Goal: Task Accomplishment & Management: Use online tool/utility

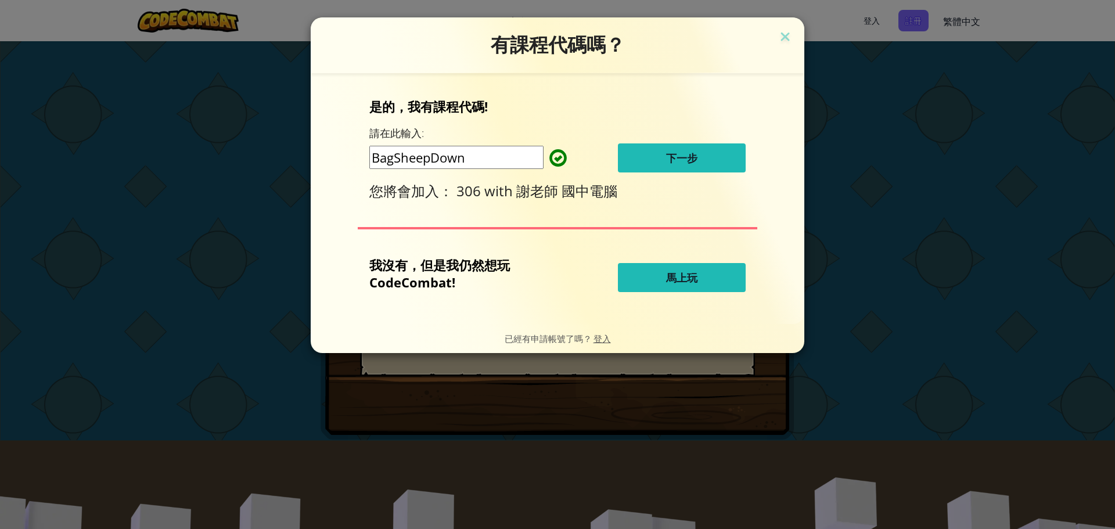
click at [702, 160] on button "下一步" at bounding box center [682, 157] width 128 height 29
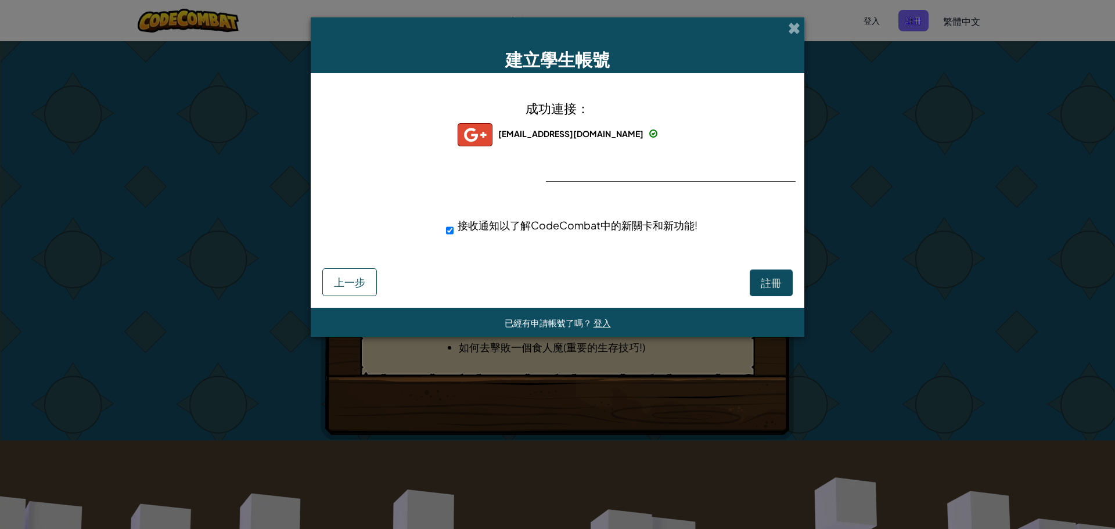
click at [622, 177] on div "成功連接： zyz0218@apps.ntpc.edu.tw zyz0218@apps.ntpc.edu.tw zyz0218+gplus 接收通知以了解Co…" at bounding box center [557, 175] width 465 height 181
drag, startPoint x: 601, startPoint y: 176, endPoint x: 572, endPoint y: 176, distance: 28.5
click at [600, 176] on div "成功連接： zyz0218@apps.ntpc.edu.tw zyz0218@apps.ntpc.edu.tw zyz0218+gplus 接收通知以了解Co…" at bounding box center [557, 175] width 465 height 181
click at [571, 175] on div "成功連接： zyz0218@apps.ntpc.edu.tw zyz0218@apps.ntpc.edu.tw zyz0218+gplus 接收通知以了解Co…" at bounding box center [557, 175] width 465 height 181
click at [773, 284] on span "註冊" at bounding box center [771, 282] width 21 height 13
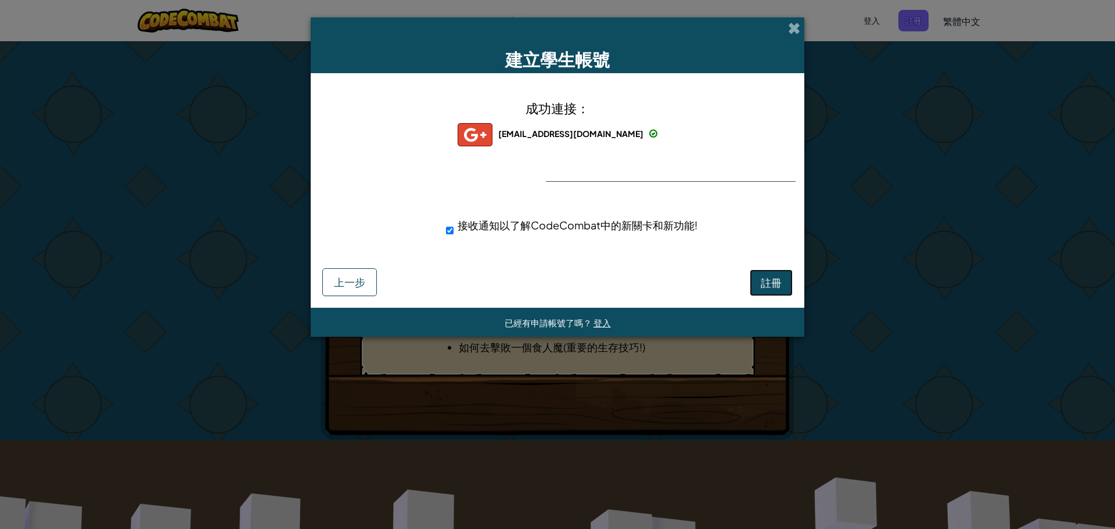
click at [772, 279] on button "註冊" at bounding box center [771, 283] width 43 height 27
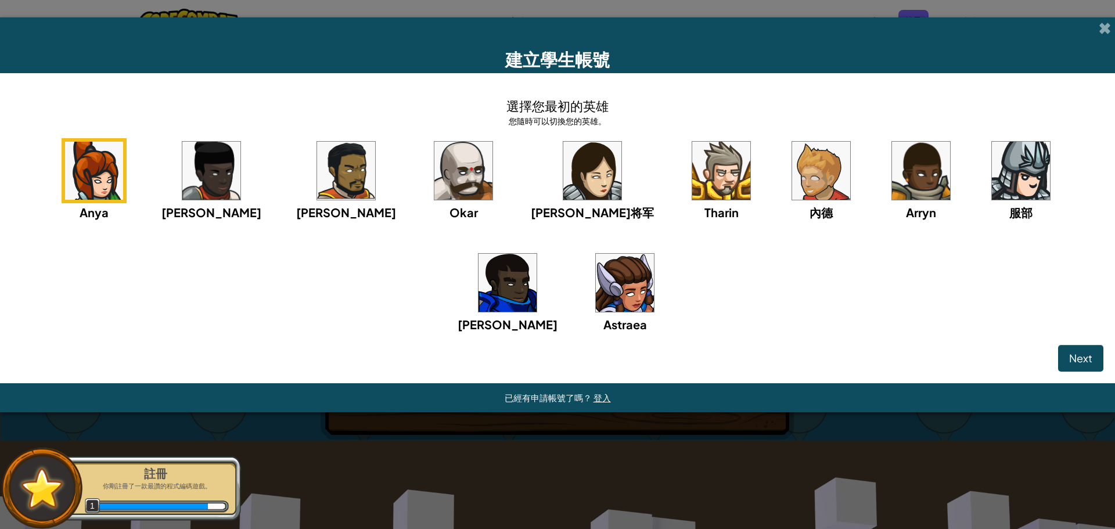
click at [596, 296] on img at bounding box center [625, 283] width 58 height 58
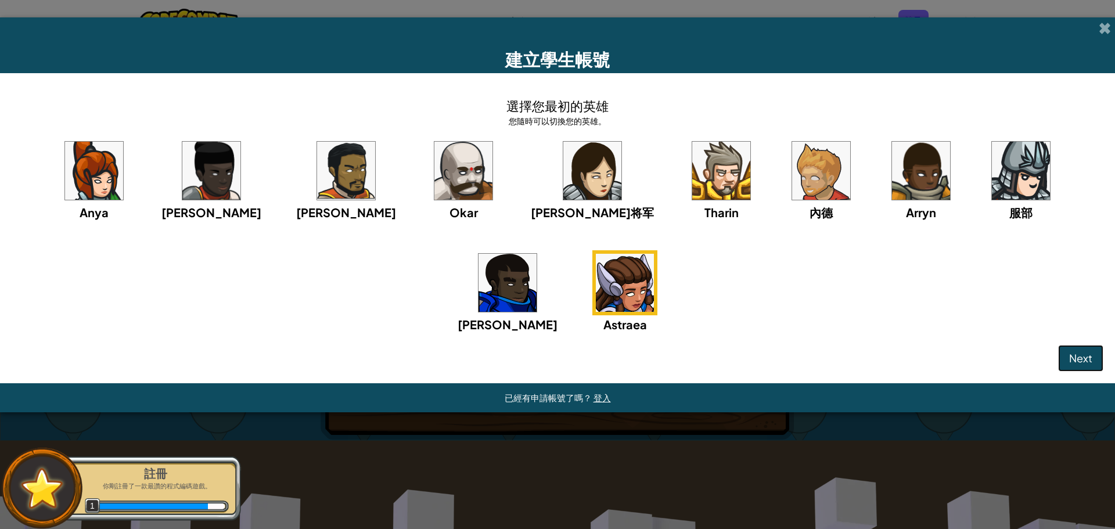
click at [1074, 364] on span "Next" at bounding box center [1081, 357] width 23 height 13
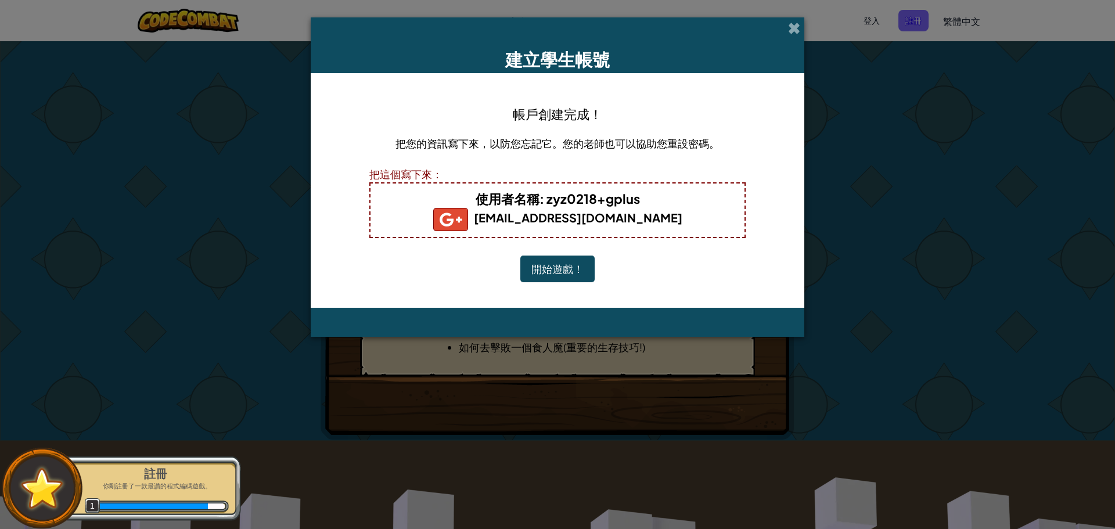
click at [566, 272] on button "開始遊戲！" at bounding box center [558, 269] width 74 height 27
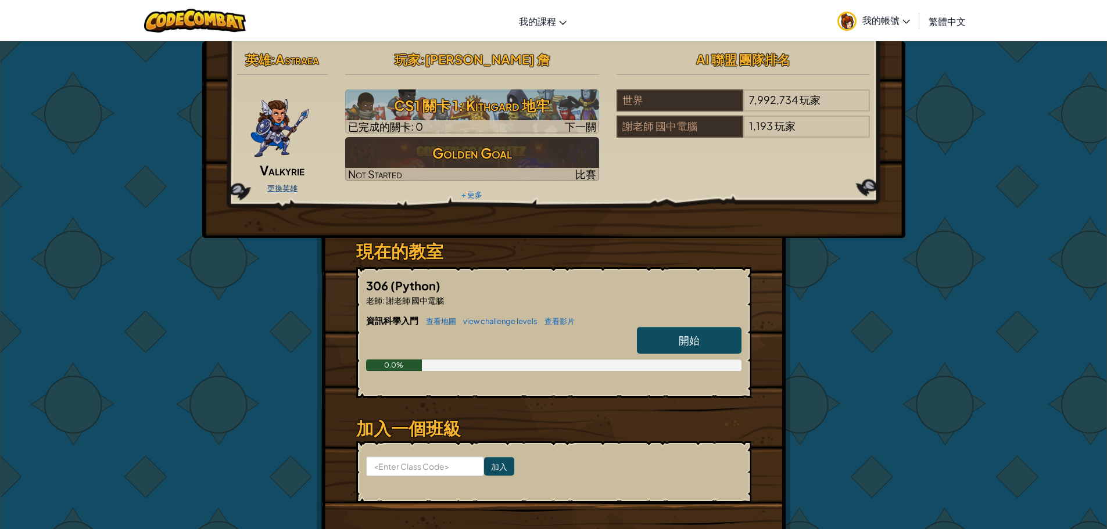
click at [282, 185] on link "更換英雄" at bounding box center [282, 188] width 30 height 9
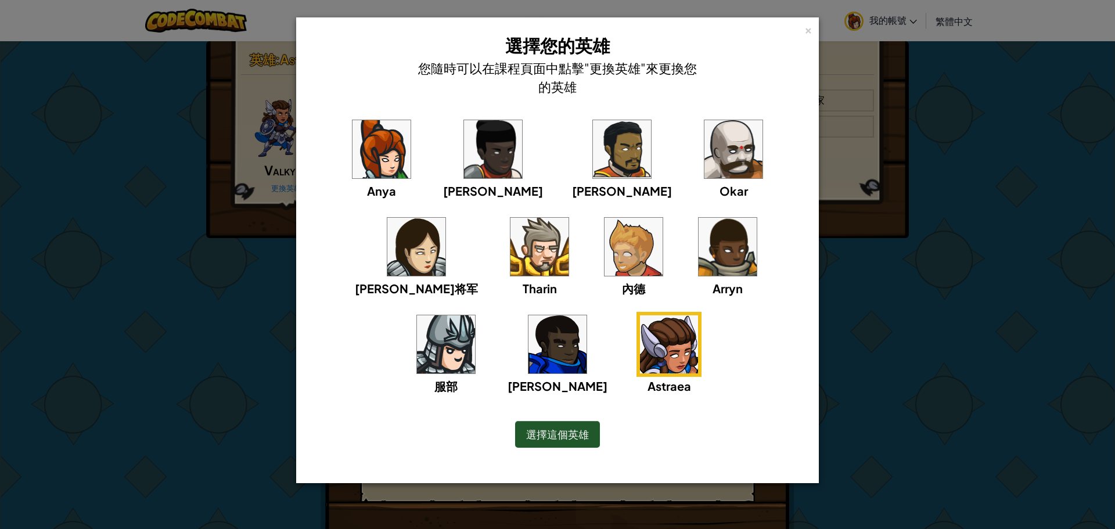
click at [353, 165] on img at bounding box center [382, 149] width 58 height 58
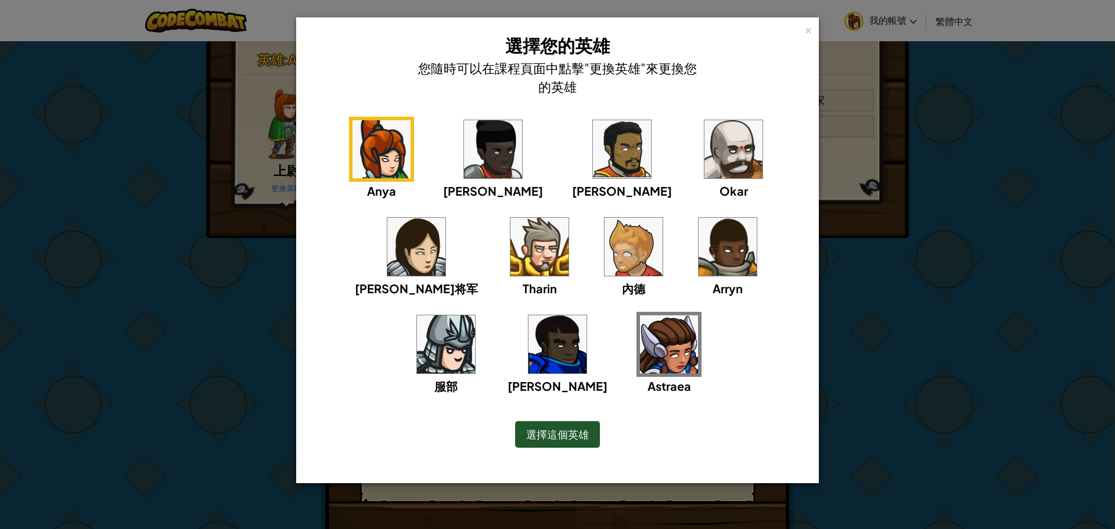
click at [561, 428] on span "選擇這個英雄" at bounding box center [557, 434] width 63 height 13
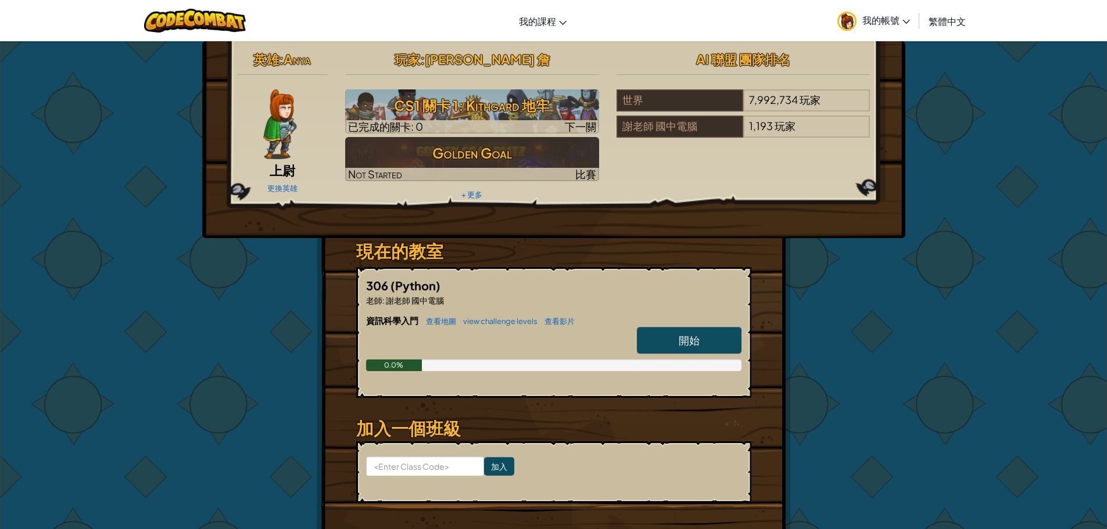
click at [714, 347] on link "開始" at bounding box center [689, 340] width 105 height 27
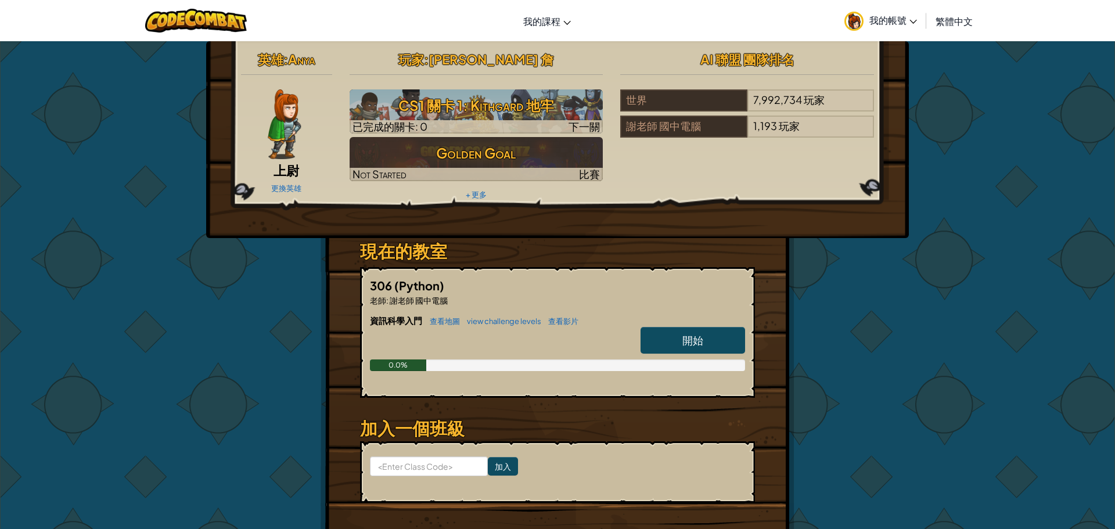
select select "zh-HANT"
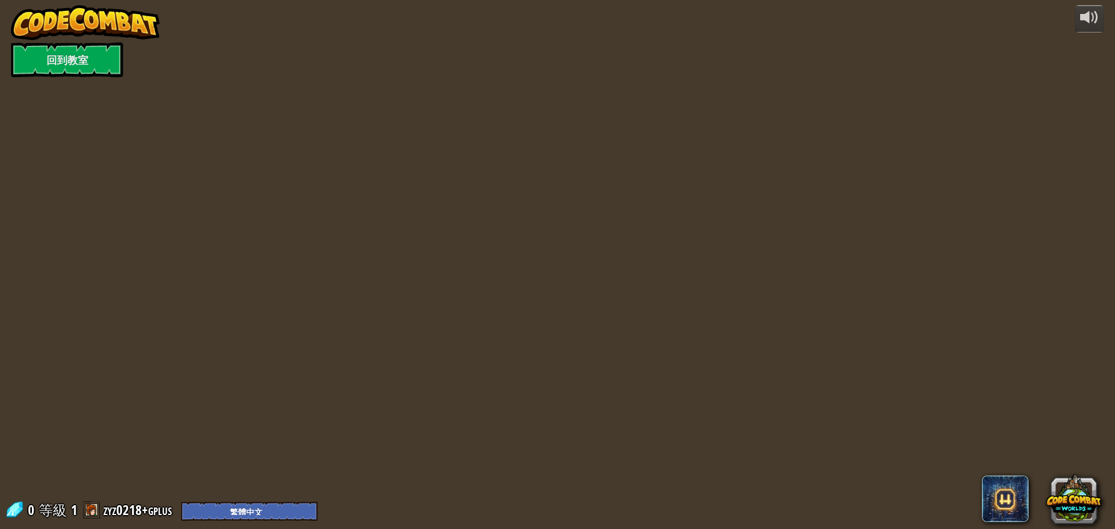
select select "zh-HANT"
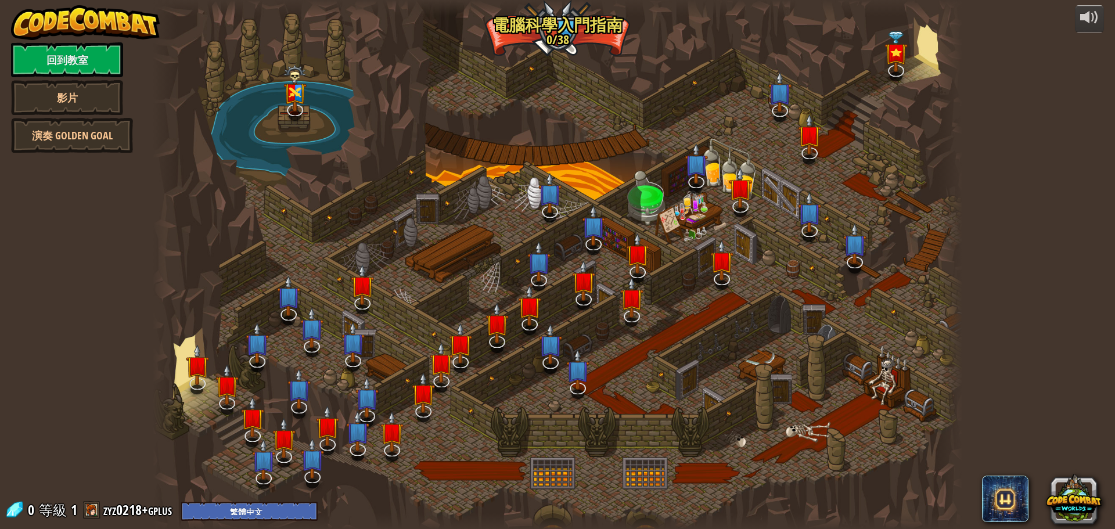
select select "zh-HANT"
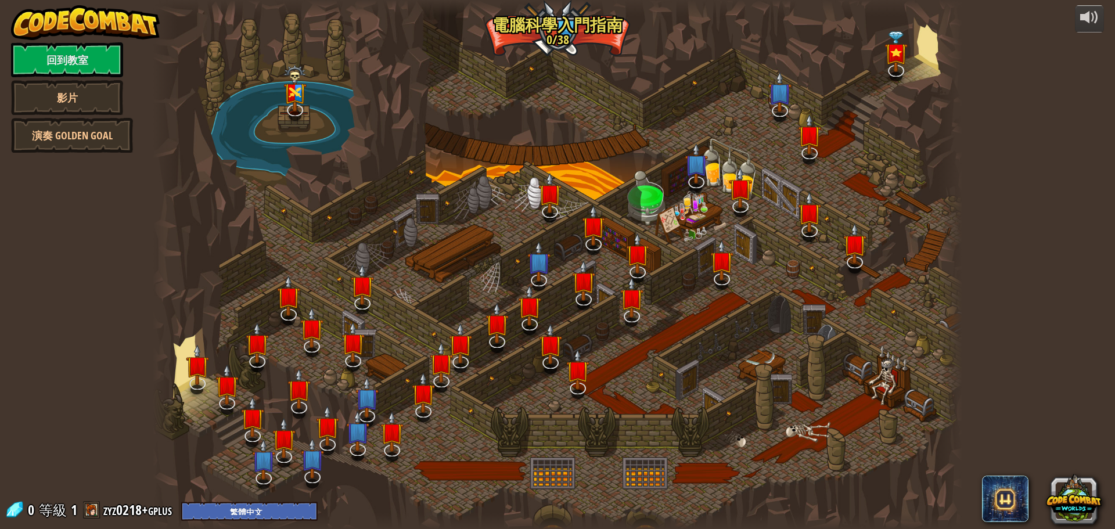
select select "zh-HANT"
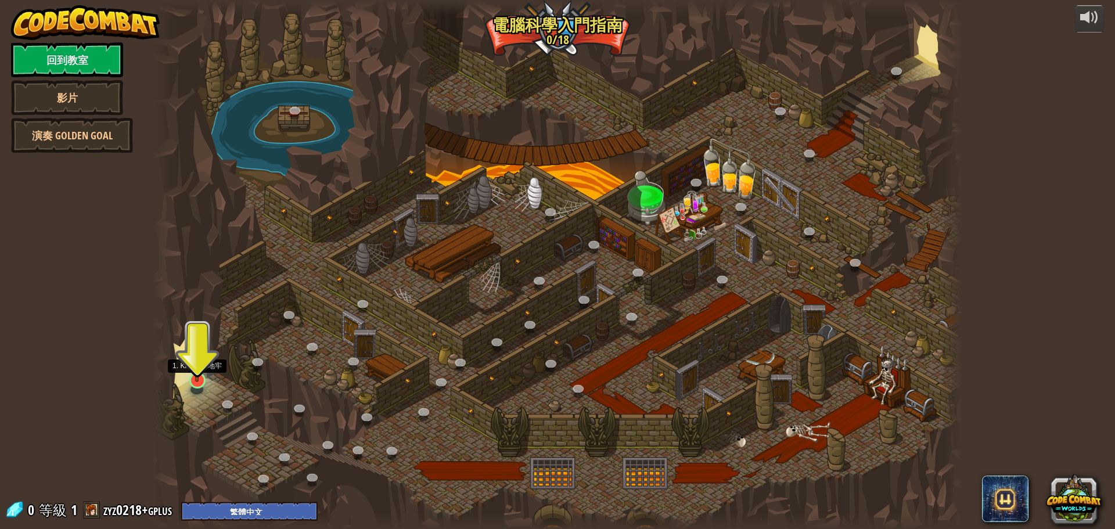
click at [202, 381] on img at bounding box center [196, 356] width 21 height 49
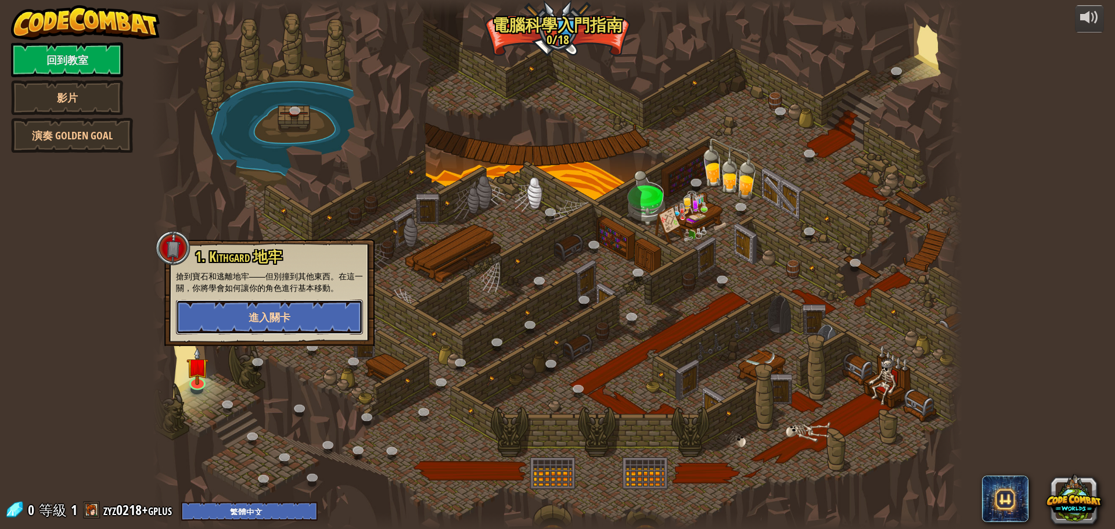
click at [252, 325] on button "進入關卡" at bounding box center [269, 317] width 187 height 35
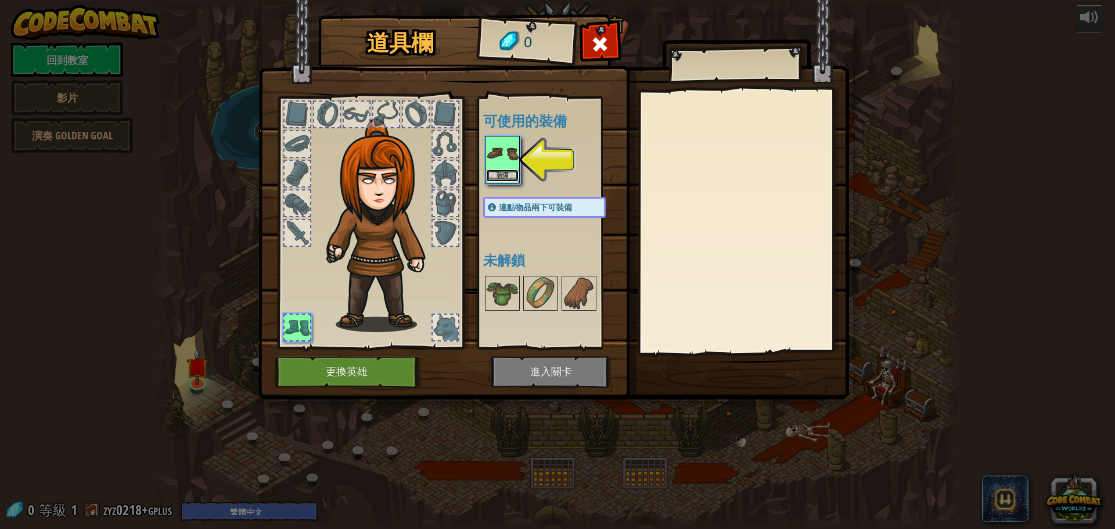
click at [500, 174] on button "裝備" at bounding box center [502, 176] width 33 height 12
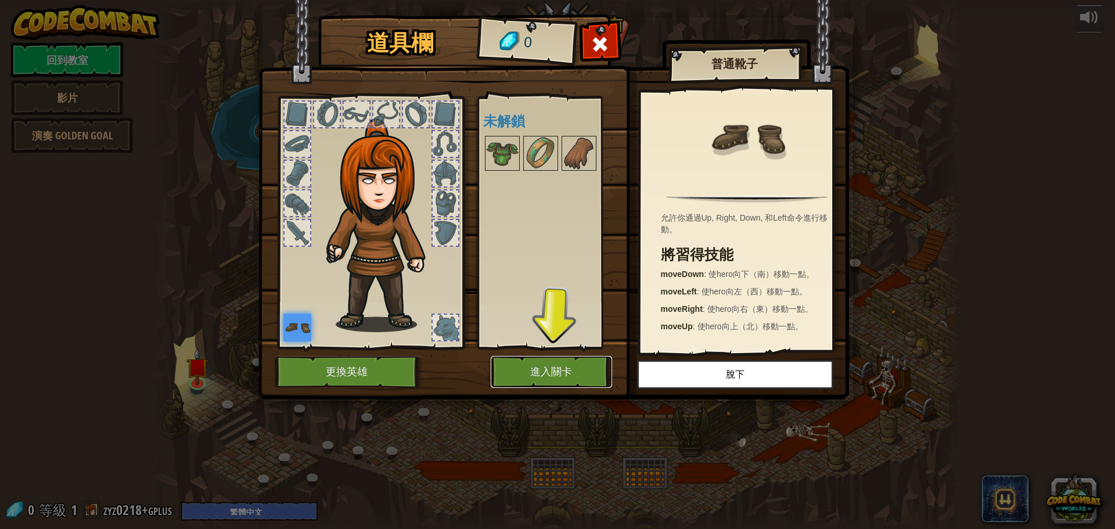
click at [565, 374] on button "進入關卡" at bounding box center [551, 372] width 121 height 32
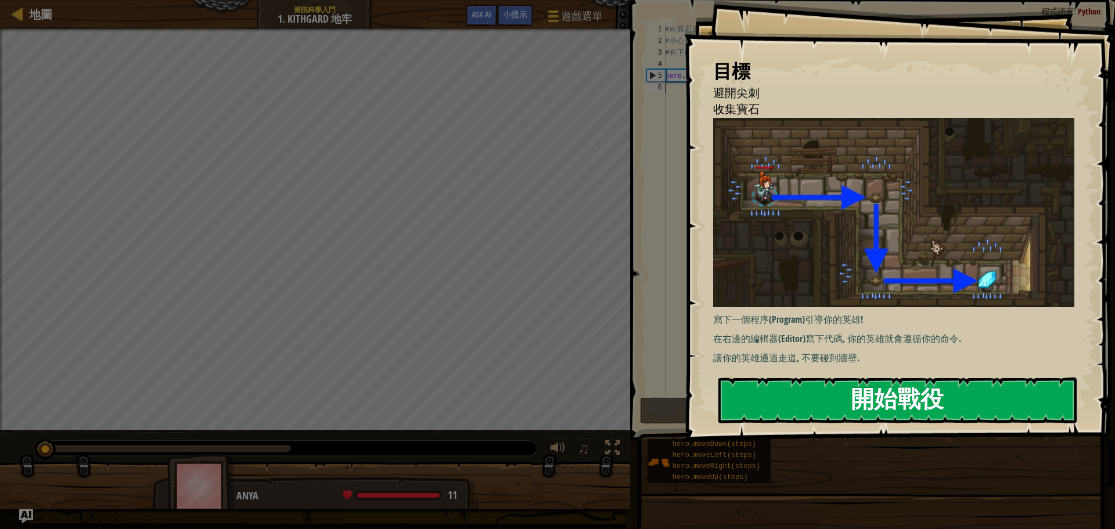
click at [879, 380] on button "開始戰役" at bounding box center [898, 401] width 358 height 46
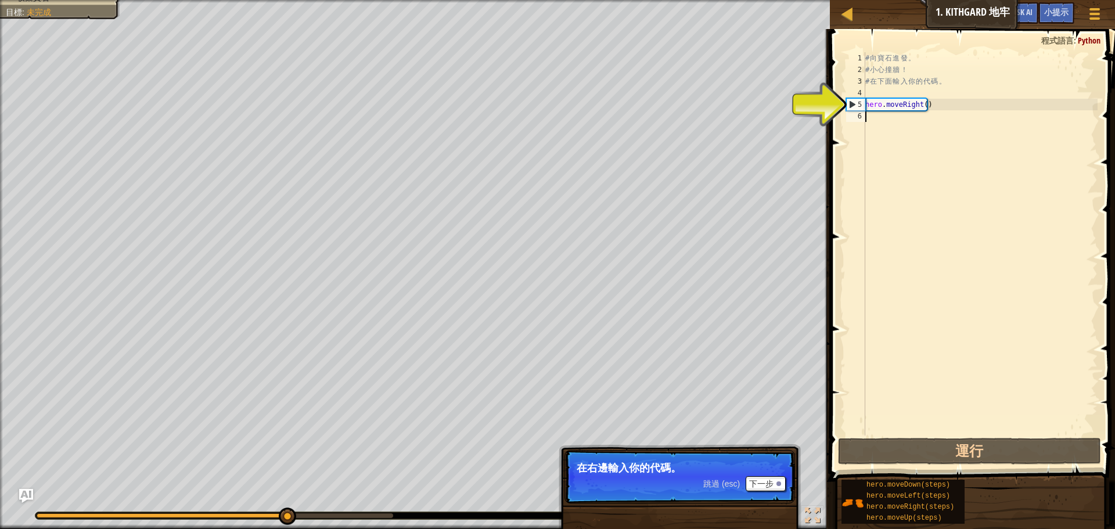
click at [893, 121] on div "# 向 寶 石 進 發 。 # 小 心 撞 牆 ！ # 在 下 面 輸 入 你 的 代 碼 。 hero . moveRight ( )" at bounding box center [980, 255] width 235 height 407
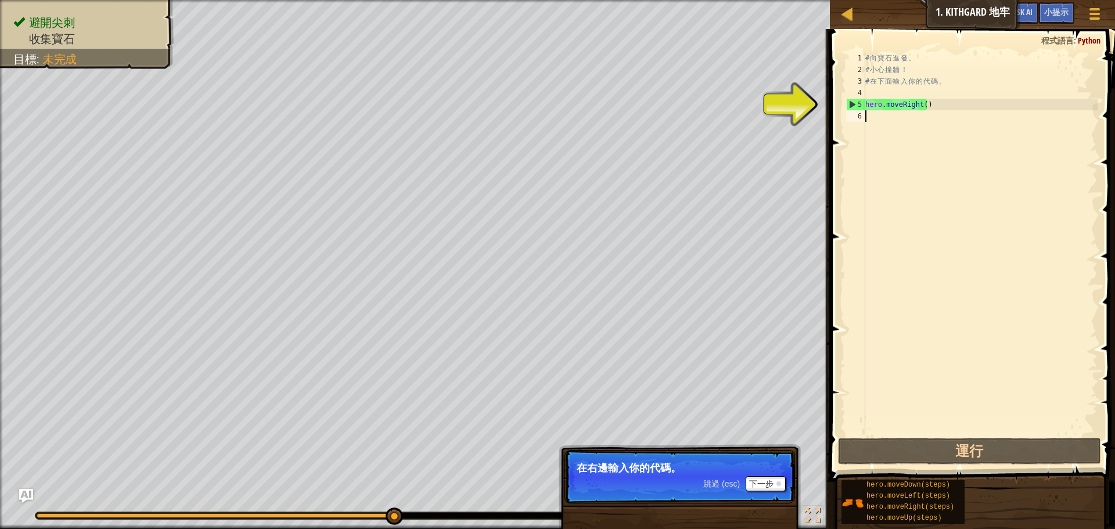
type textarea "h"
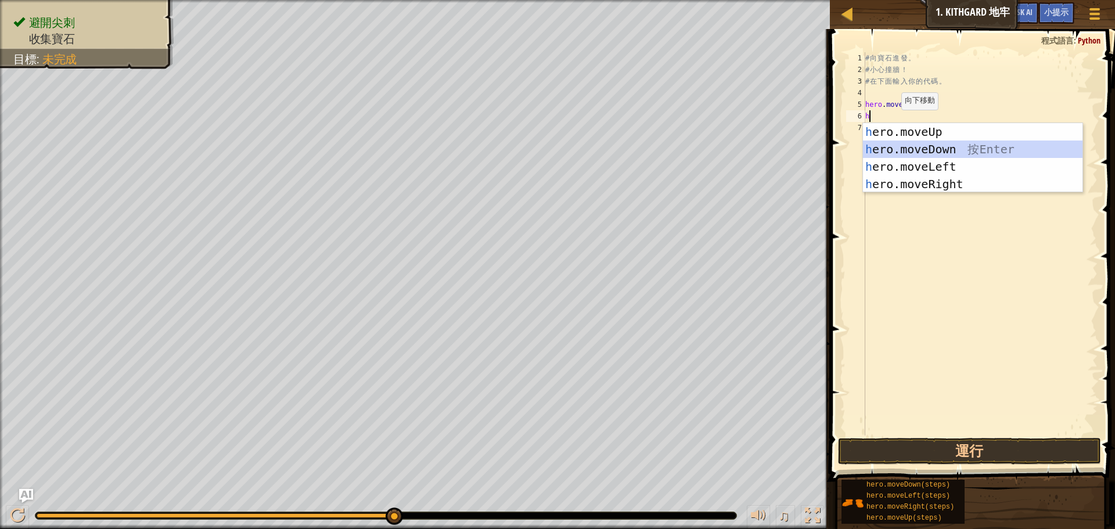
click at [941, 150] on div "h ero.moveUp 按 Enter h ero.moveDown 按 Enter h ero.moveLeft 按 Enter h ero.moveRi…" at bounding box center [973, 175] width 220 height 105
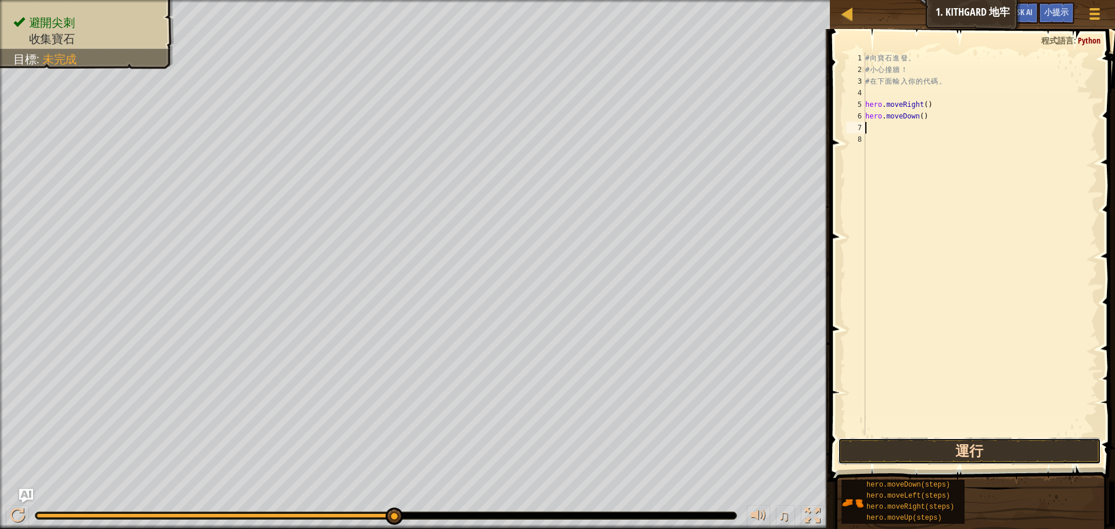
click at [944, 451] on button "運行" at bounding box center [969, 451] width 263 height 27
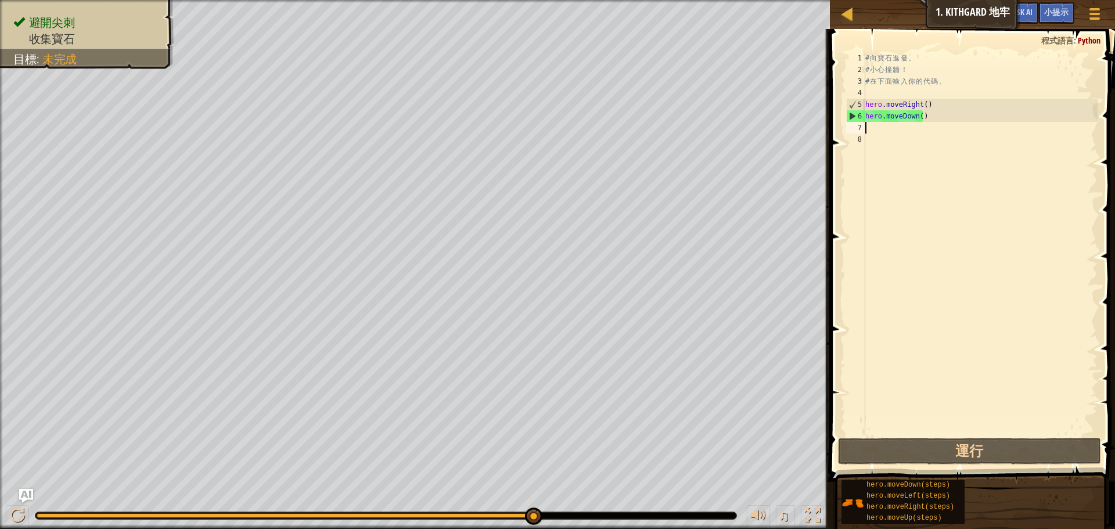
type textarea "h"
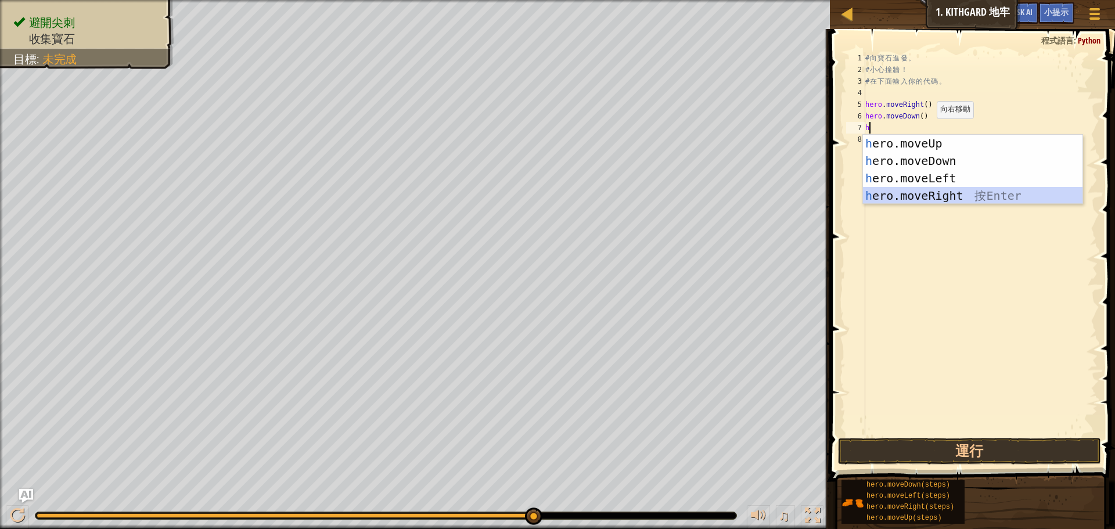
click at [973, 199] on div "h ero.moveUp 按 Enter h ero.moveDown 按 Enter h ero.moveLeft 按 Enter h ero.moveRi…" at bounding box center [973, 187] width 220 height 105
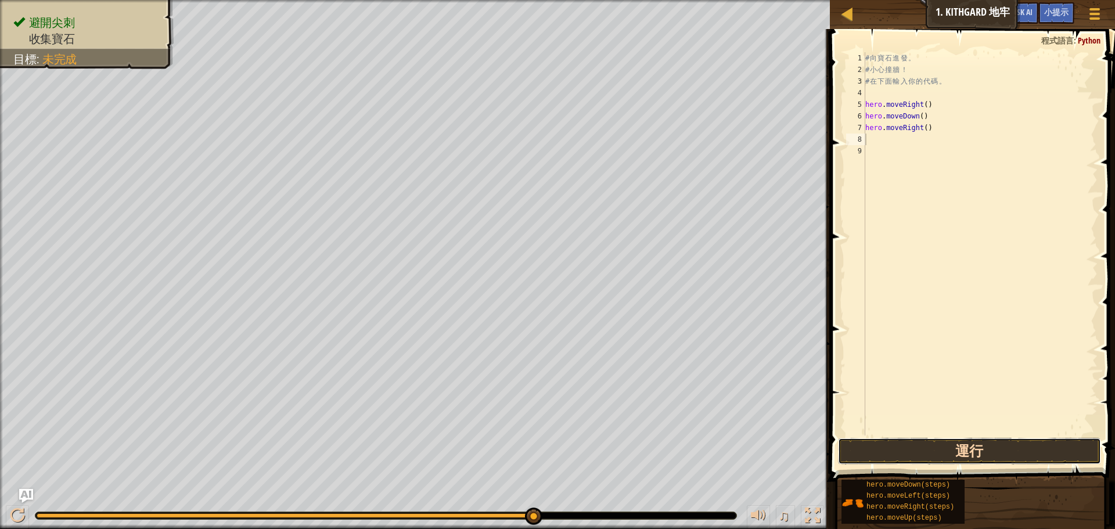
click at [946, 456] on button "運行" at bounding box center [969, 451] width 263 height 27
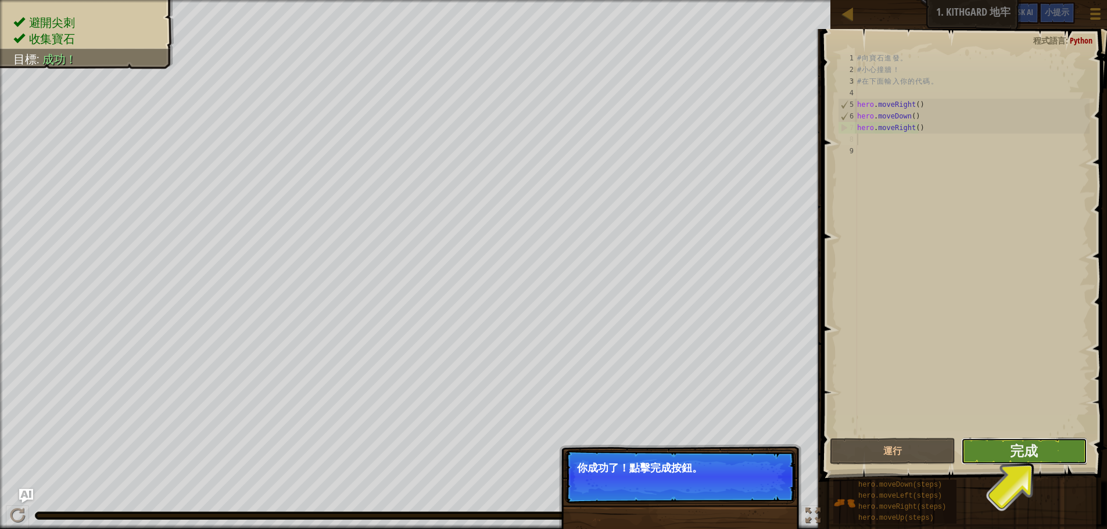
click at [1010, 450] on button "完成" at bounding box center [1023, 451] width 125 height 27
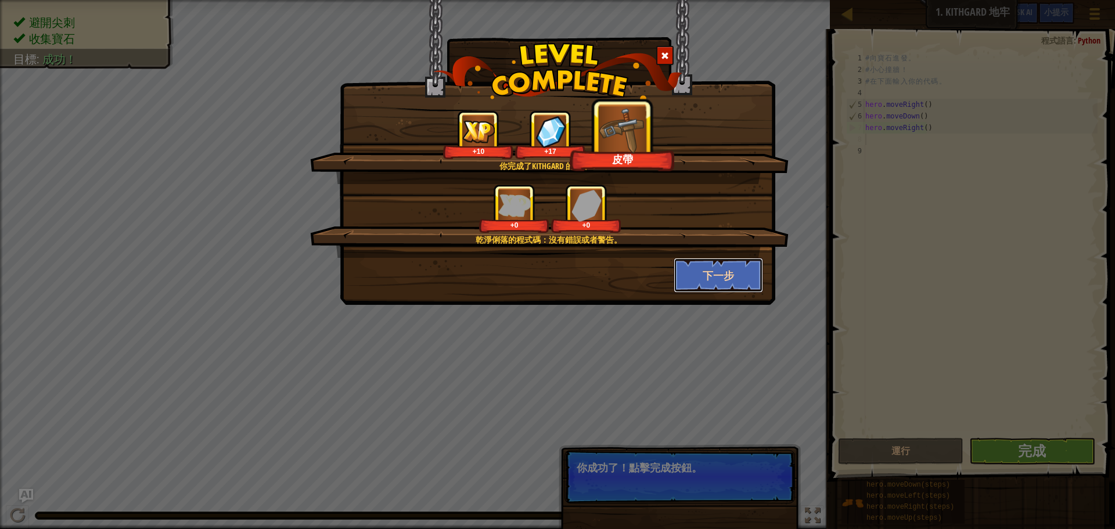
click at [726, 282] on button "下一步" at bounding box center [719, 275] width 90 height 35
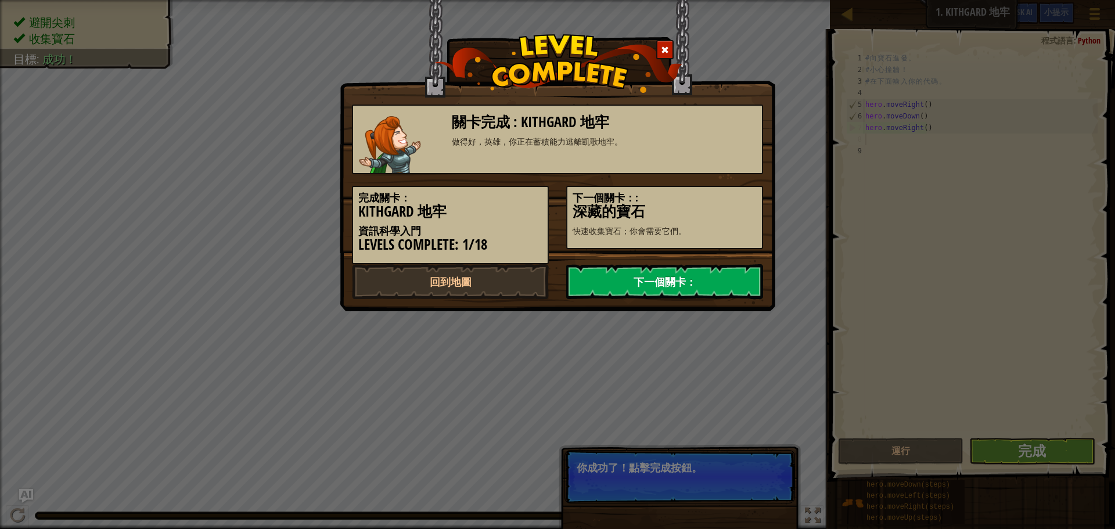
click at [675, 278] on link "下一個關卡：" at bounding box center [664, 281] width 197 height 35
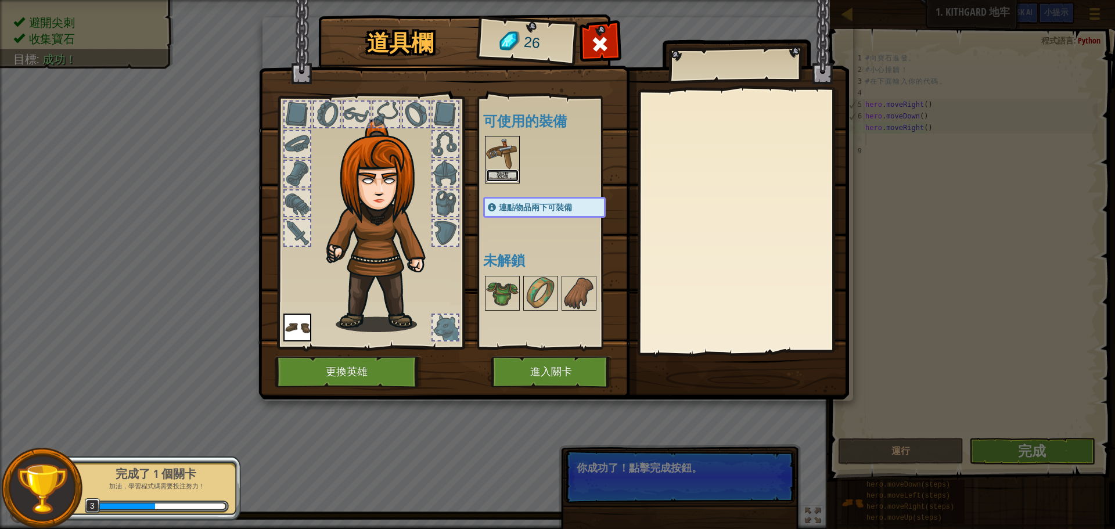
click at [505, 176] on button "裝備" at bounding box center [502, 176] width 33 height 12
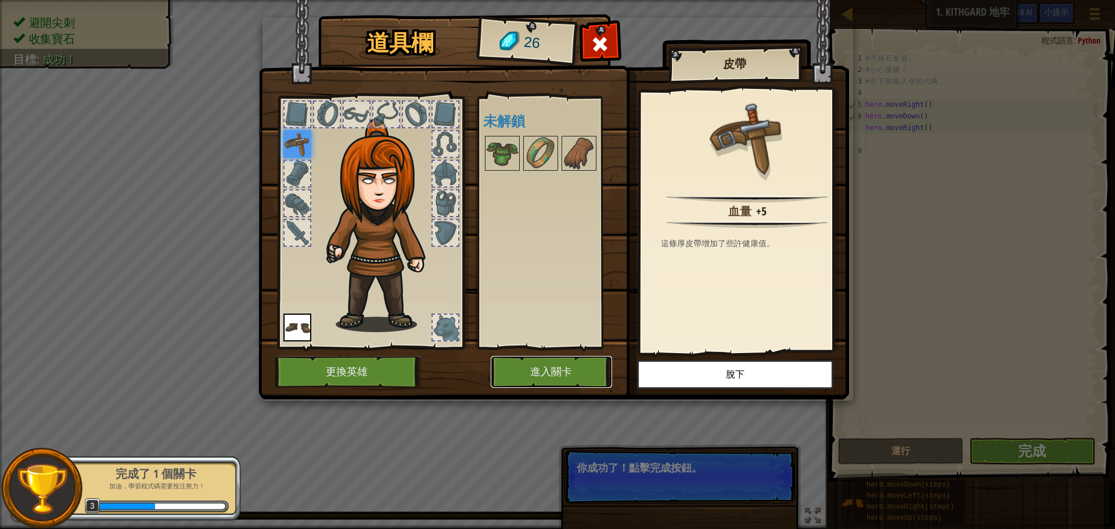
click at [563, 365] on button "進入關卡" at bounding box center [551, 372] width 121 height 32
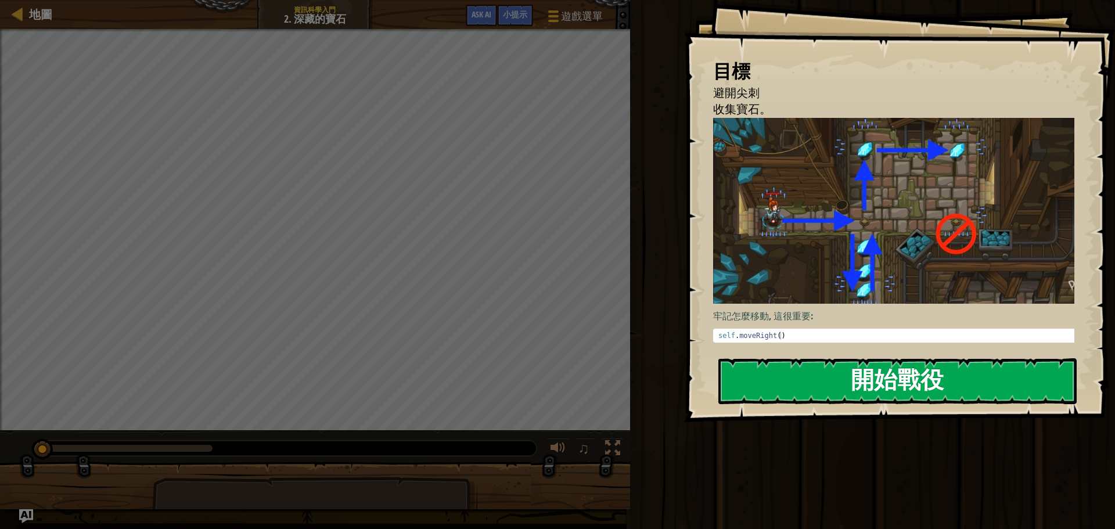
click at [897, 389] on button "開始戰役" at bounding box center [898, 381] width 358 height 46
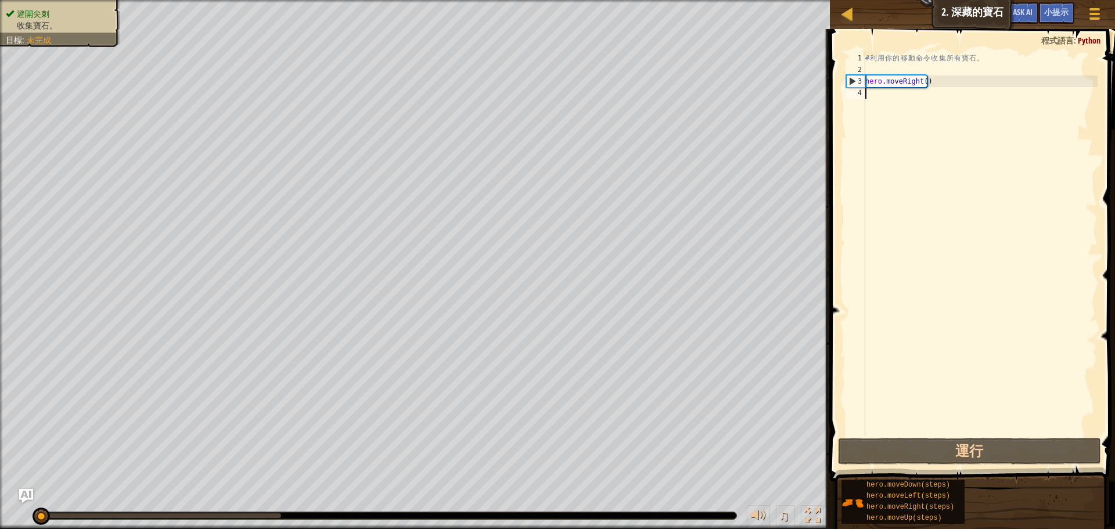
type textarea "h"
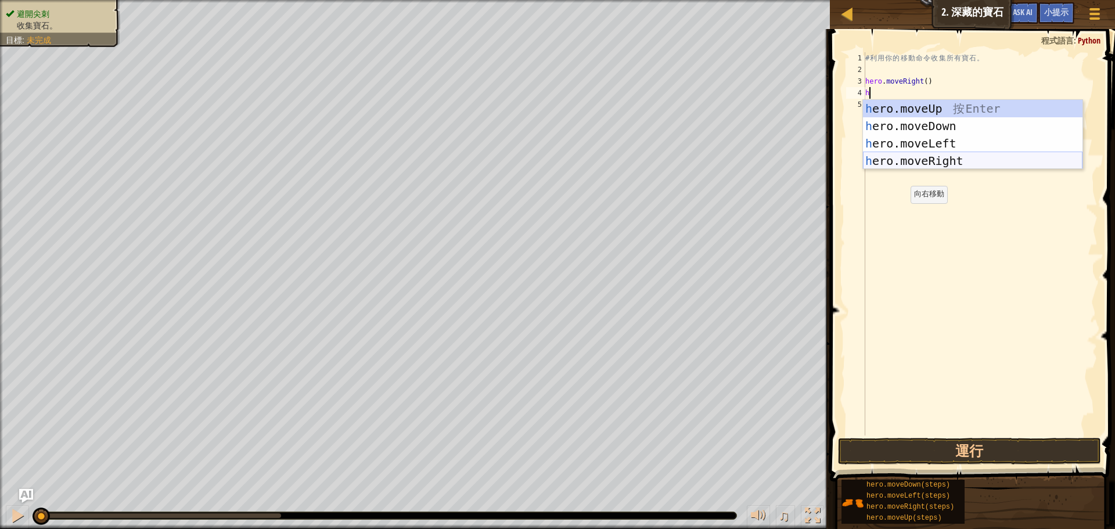
click at [954, 167] on div "h ero.moveUp 按 Enter h ero.moveDown 按 Enter h ero.moveLeft 按 Enter h ero.moveRi…" at bounding box center [973, 152] width 220 height 105
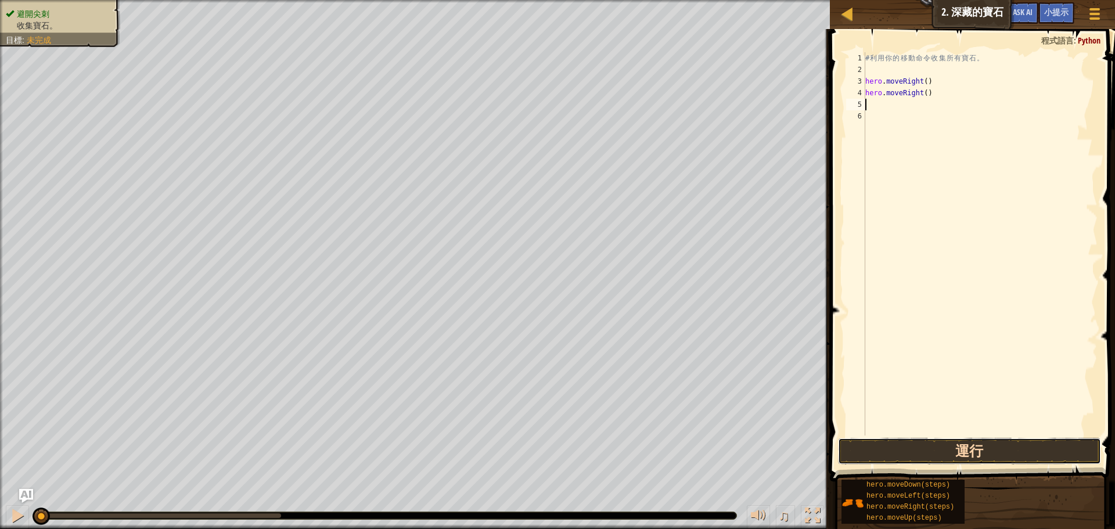
click at [930, 455] on button "運行" at bounding box center [969, 451] width 263 height 27
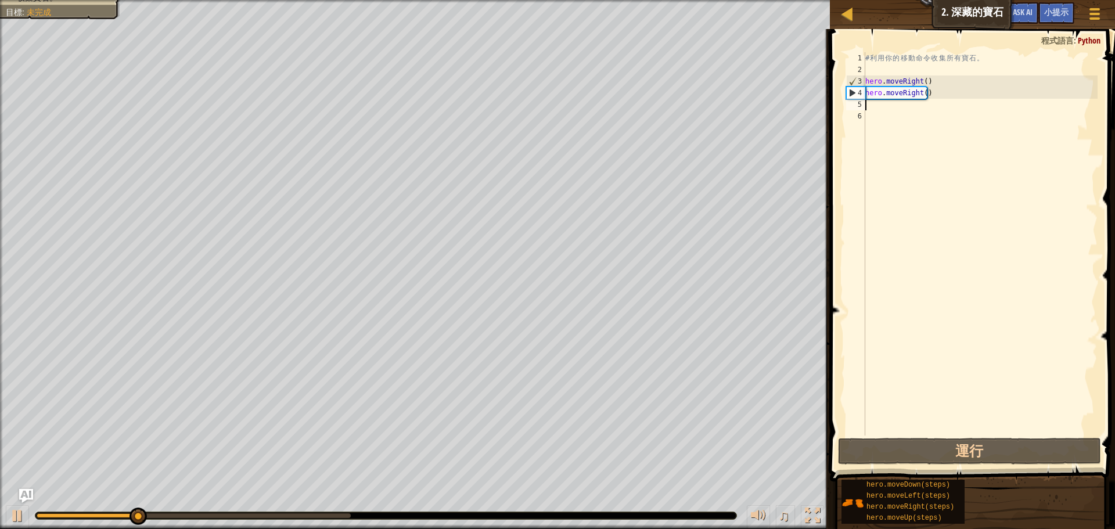
type textarea "h"
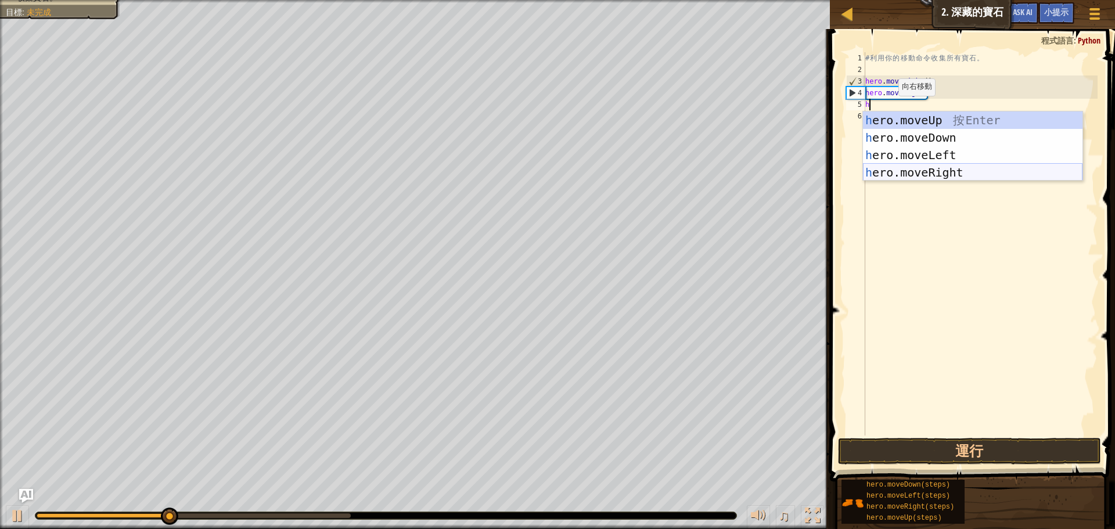
click at [911, 175] on div "h ero.moveUp 按 Enter h ero.moveDown 按 Enter h ero.moveLeft 按 Enter h ero.moveRi…" at bounding box center [973, 164] width 220 height 105
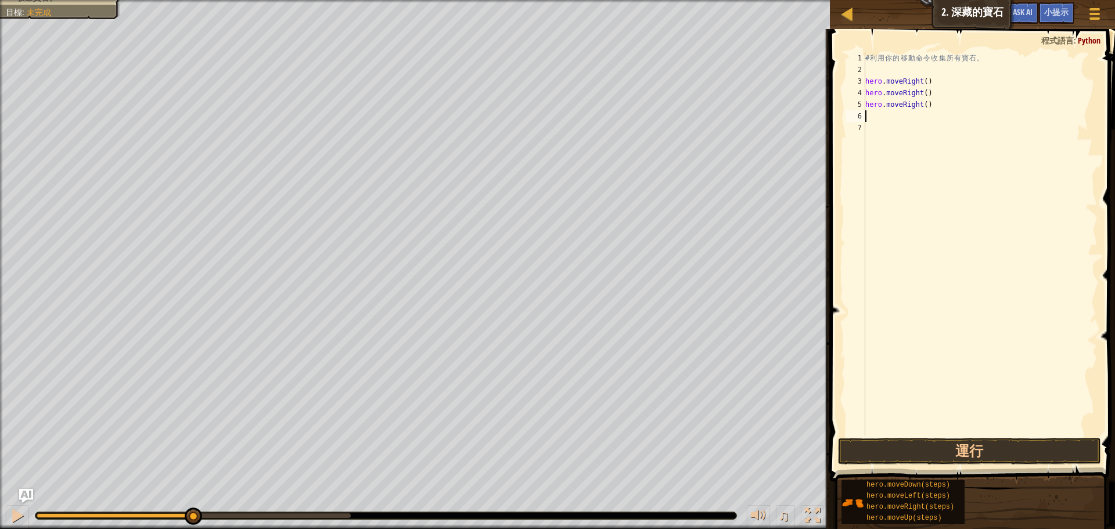
click at [897, 118] on div "# 利 用 你 的 移 動 命 令 收 集 所 有 寶 石 。 hero . moveRight ( ) hero . moveRight ( ) hero …" at bounding box center [980, 255] width 235 height 407
type textarea "h"
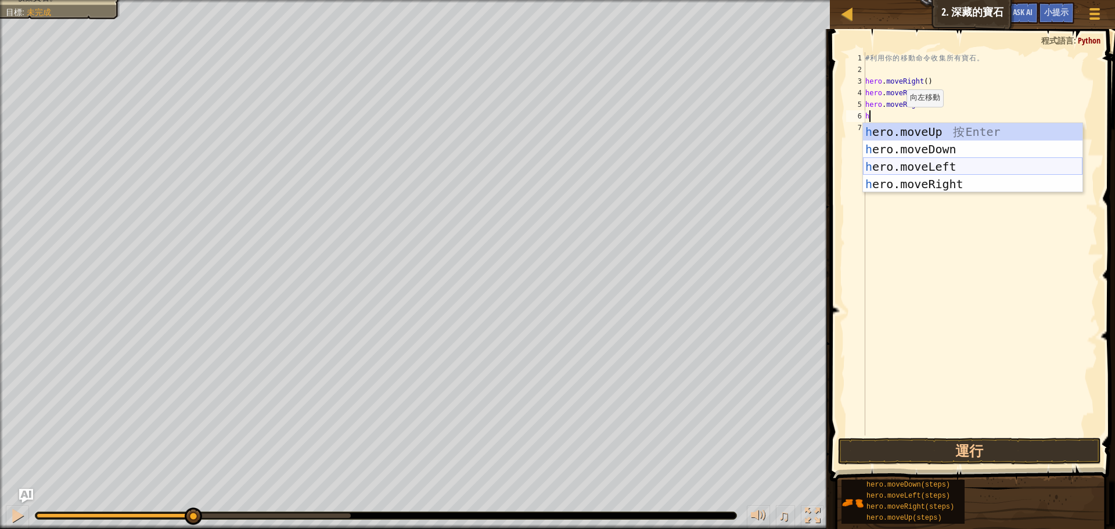
click at [921, 166] on div "h ero.moveUp 按 Enter h ero.moveDown 按 Enter h ero.moveLeft 按 Enter h ero.moveRi…" at bounding box center [973, 175] width 220 height 105
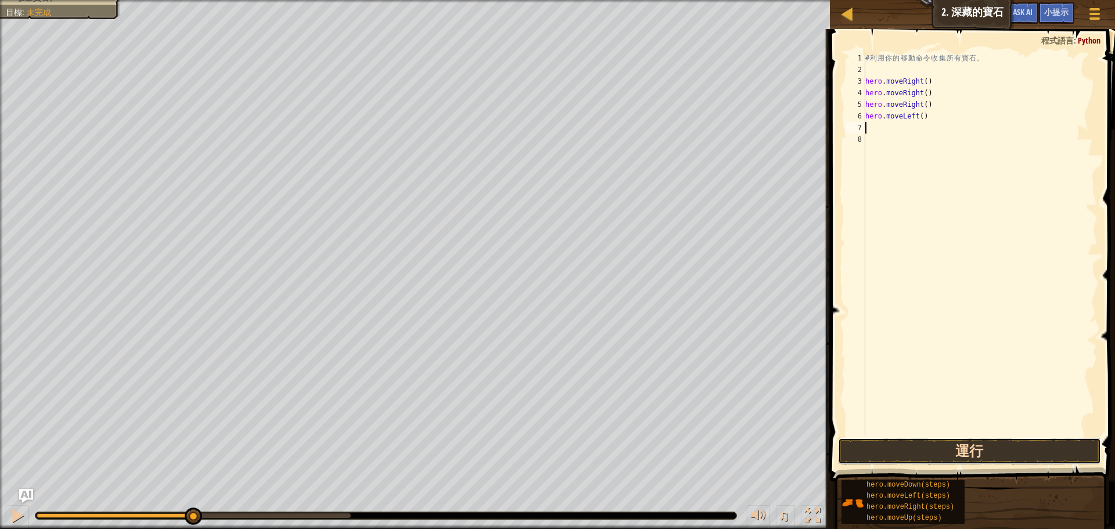
click at [870, 446] on button "運行" at bounding box center [969, 451] width 263 height 27
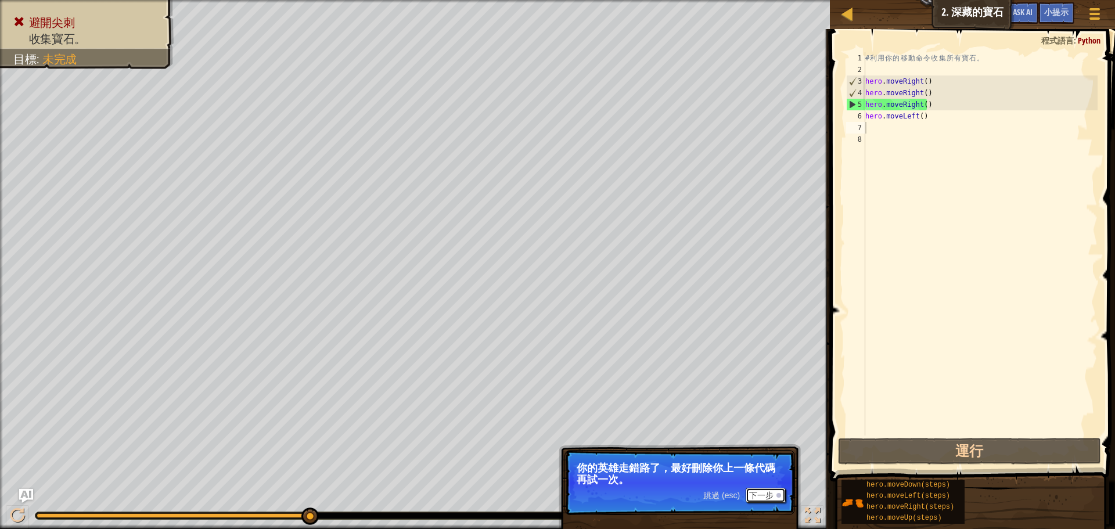
click at [755, 494] on button "下一步" at bounding box center [766, 495] width 40 height 15
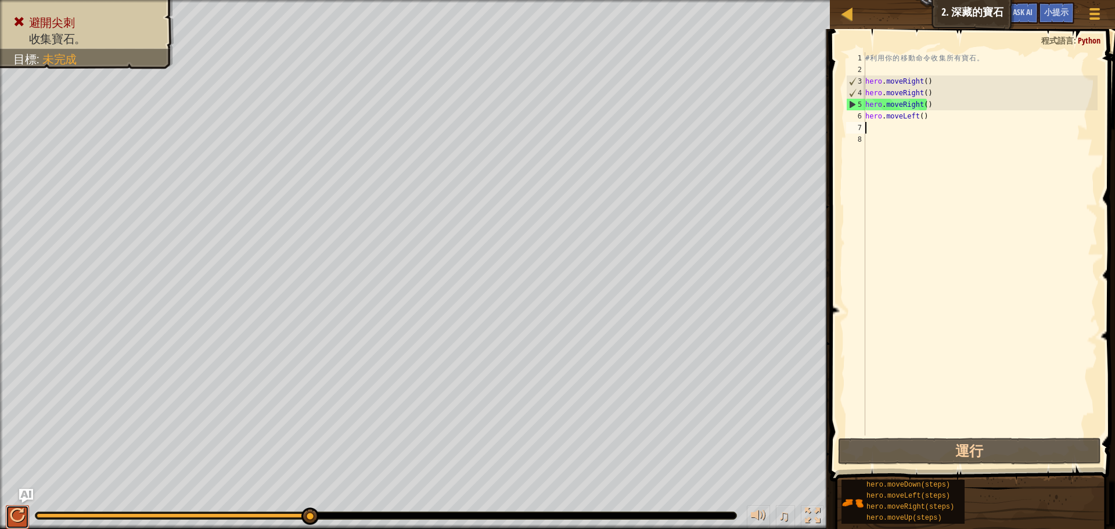
click at [24, 508] on div at bounding box center [17, 515] width 15 height 15
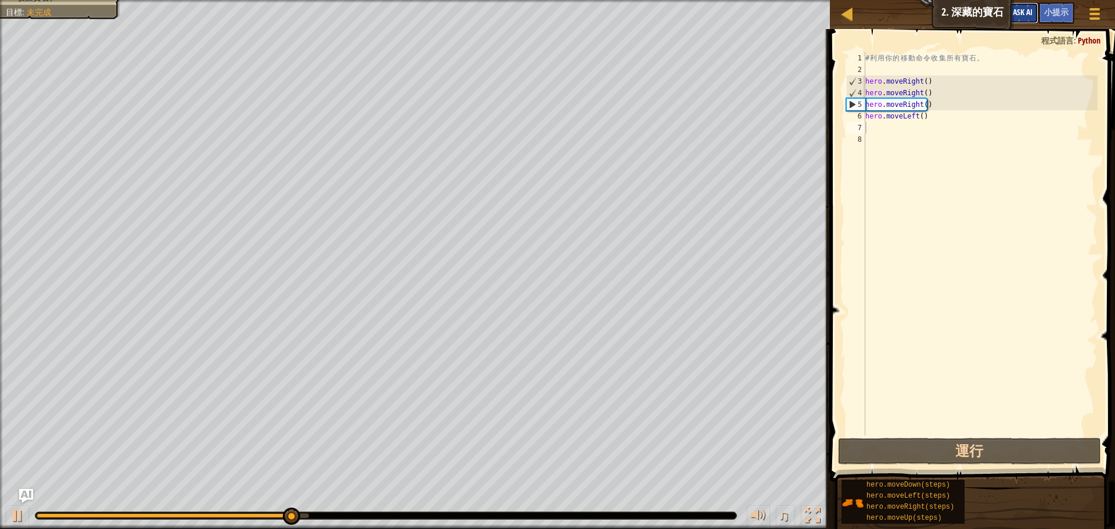
click at [1028, 19] on button "Ask AI" at bounding box center [1022, 12] width 31 height 21
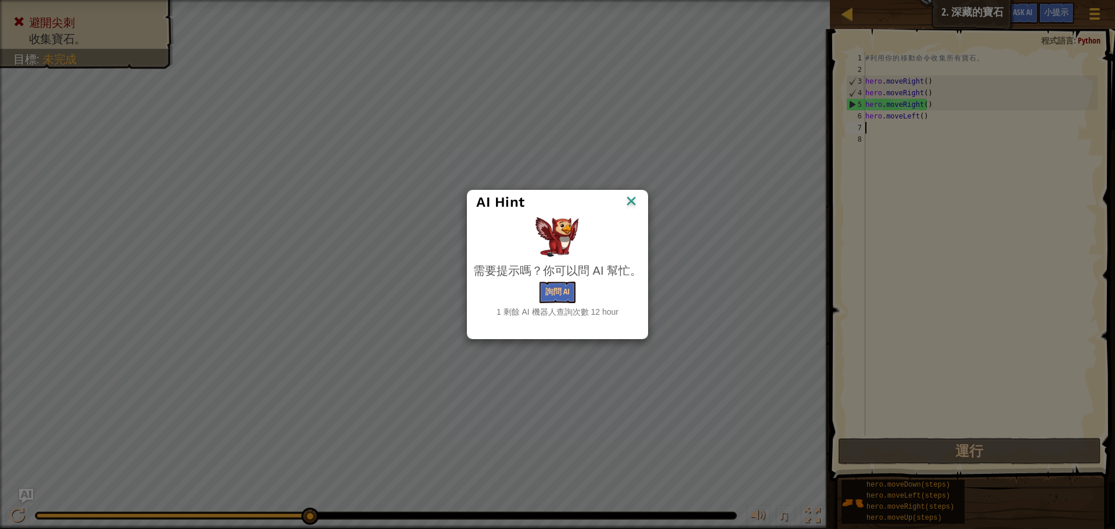
click at [636, 199] on img at bounding box center [631, 201] width 15 height 17
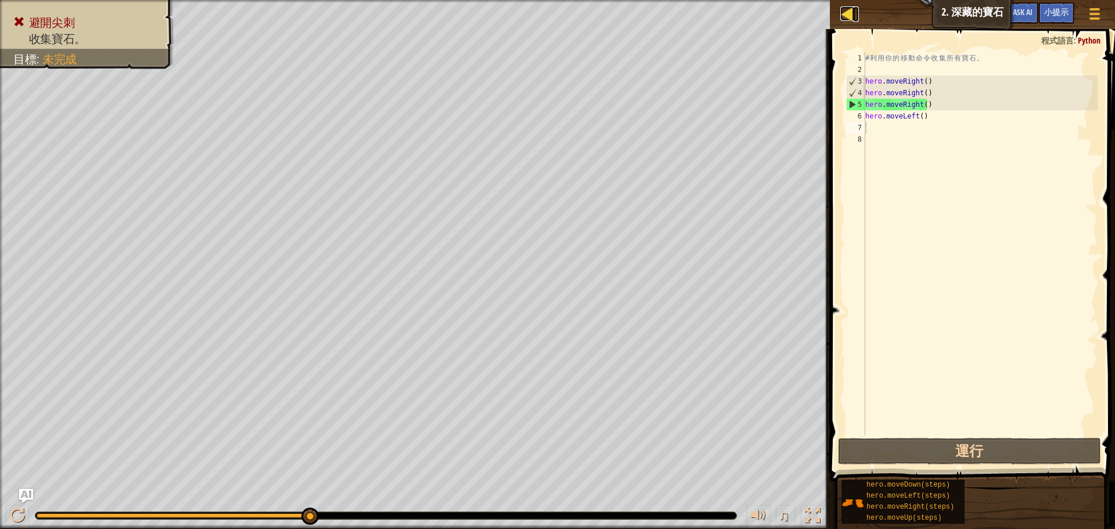
click at [848, 13] on div at bounding box center [848, 13] width 15 height 15
select select "zh-HANT"
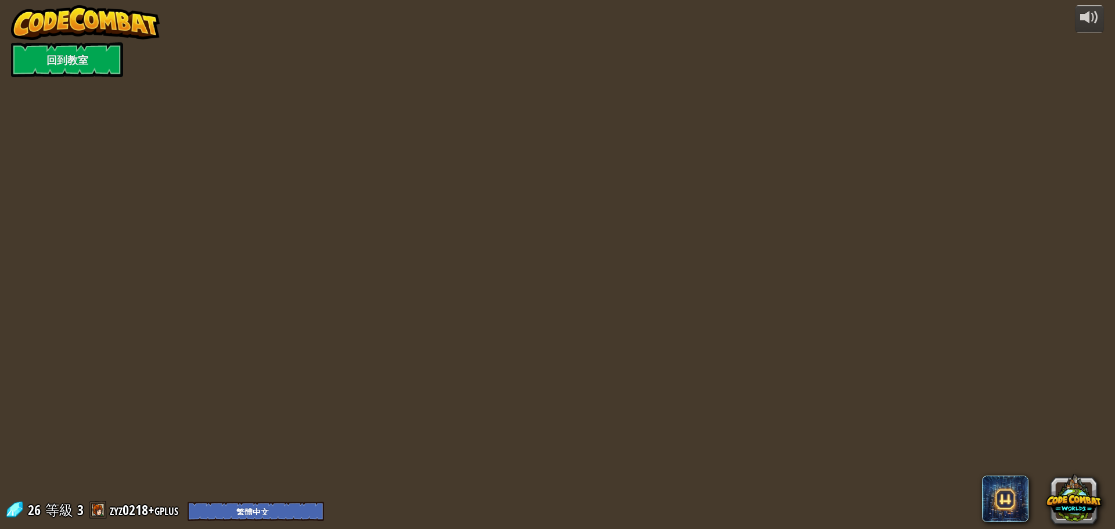
select select "zh-HANT"
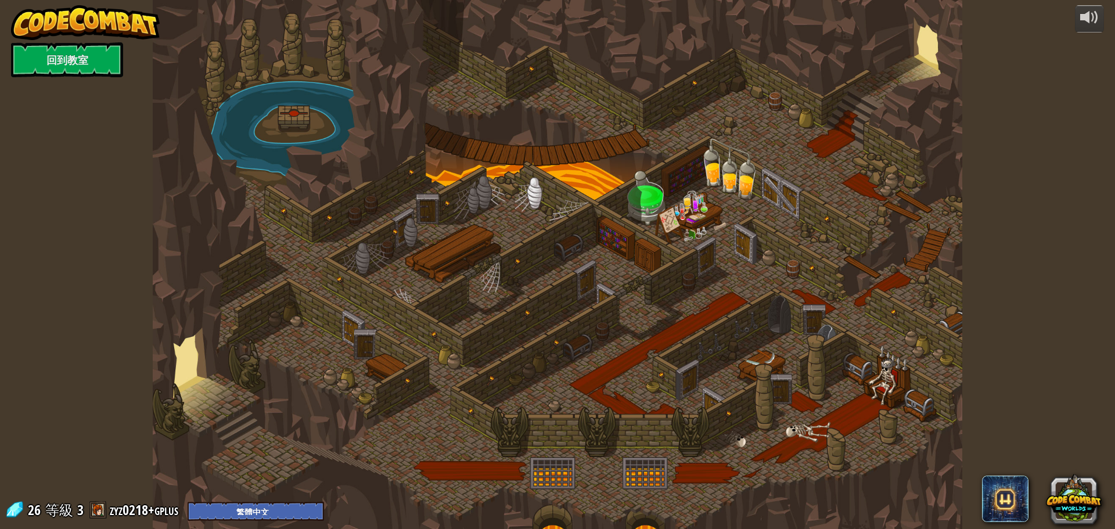
select select "zh-HANT"
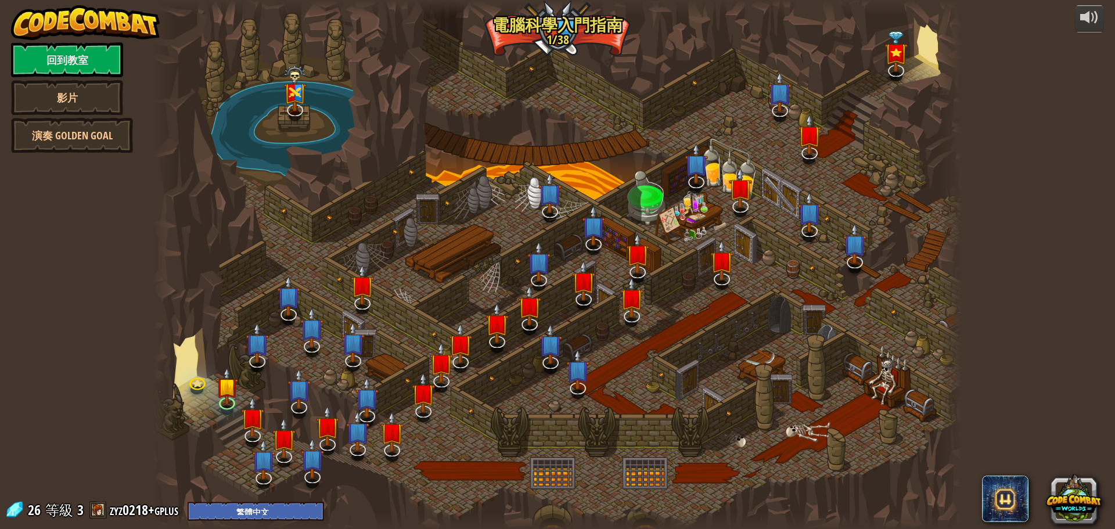
select select "zh-HANT"
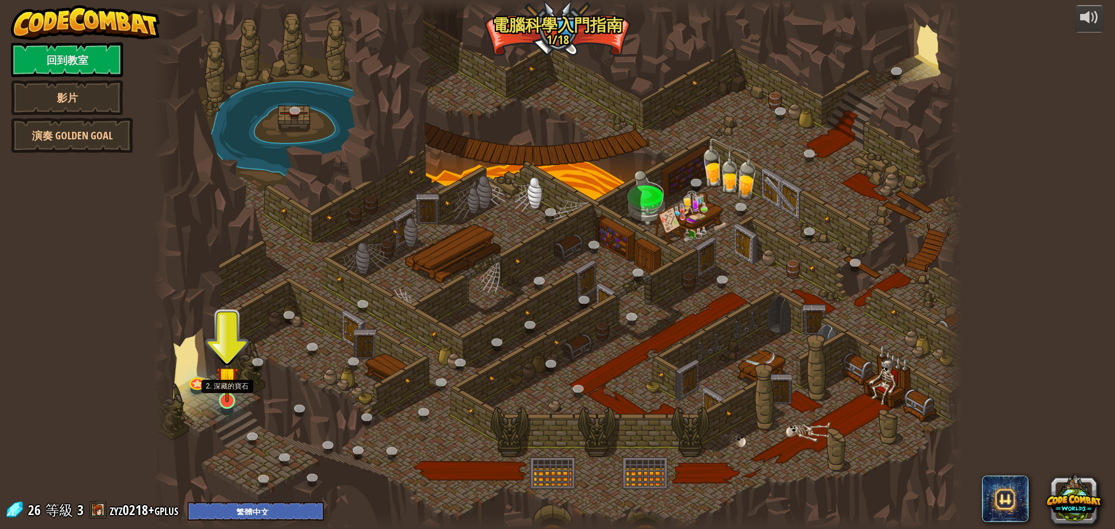
click at [221, 399] on img at bounding box center [227, 377] width 21 height 49
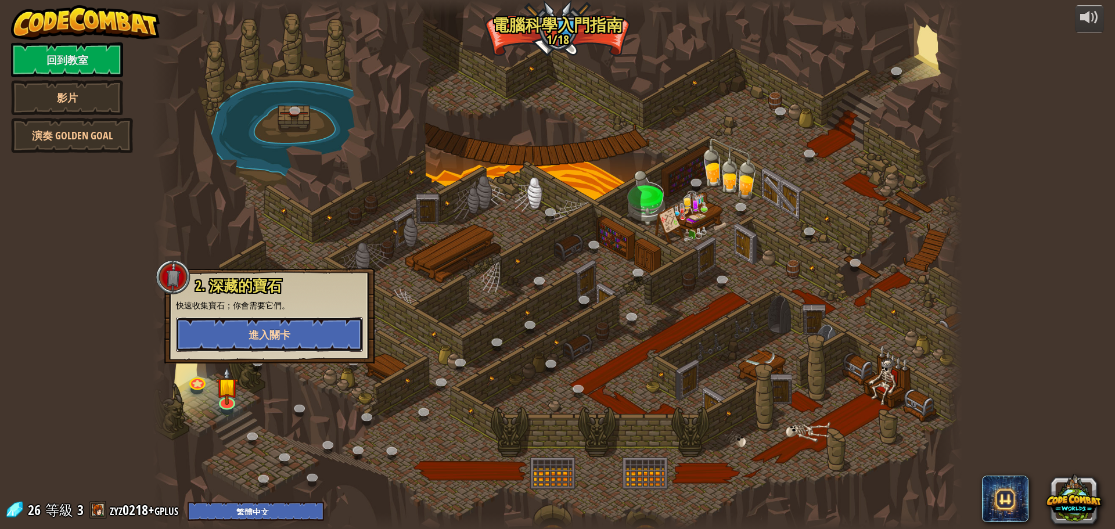
click at [259, 340] on span "進入關卡" at bounding box center [270, 335] width 42 height 15
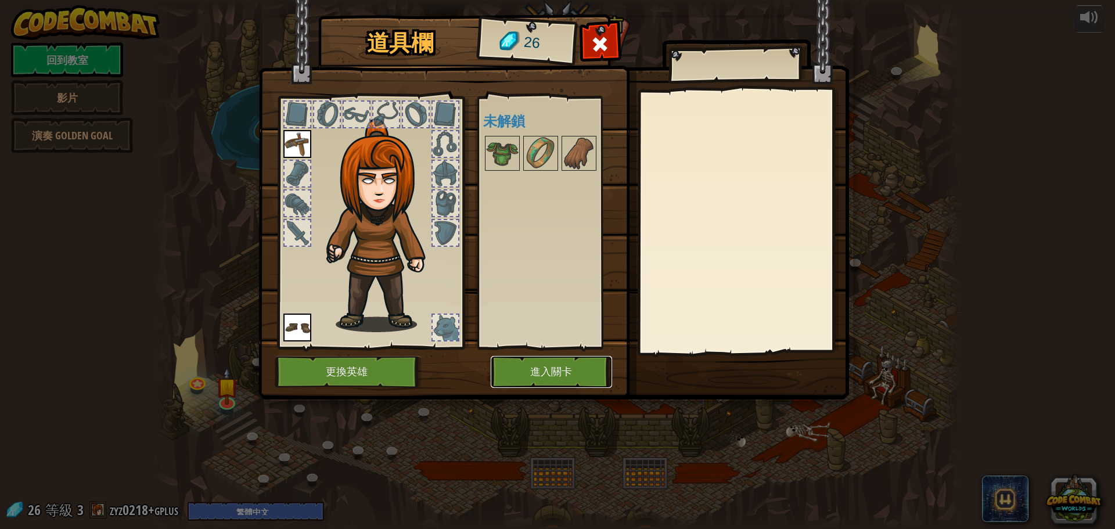
click at [551, 372] on button "進入關卡" at bounding box center [551, 372] width 121 height 32
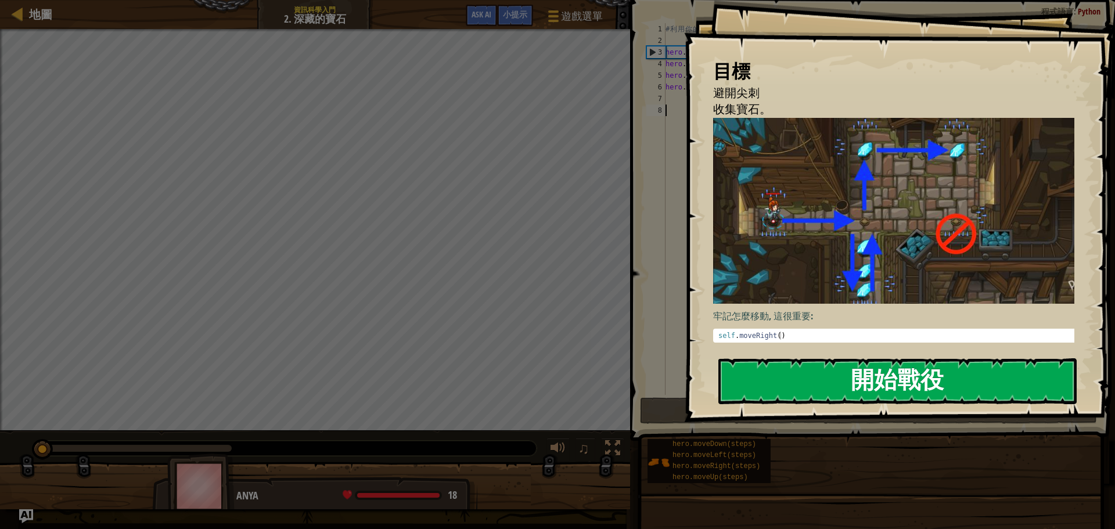
click at [942, 371] on button "開始戰役" at bounding box center [898, 381] width 358 height 46
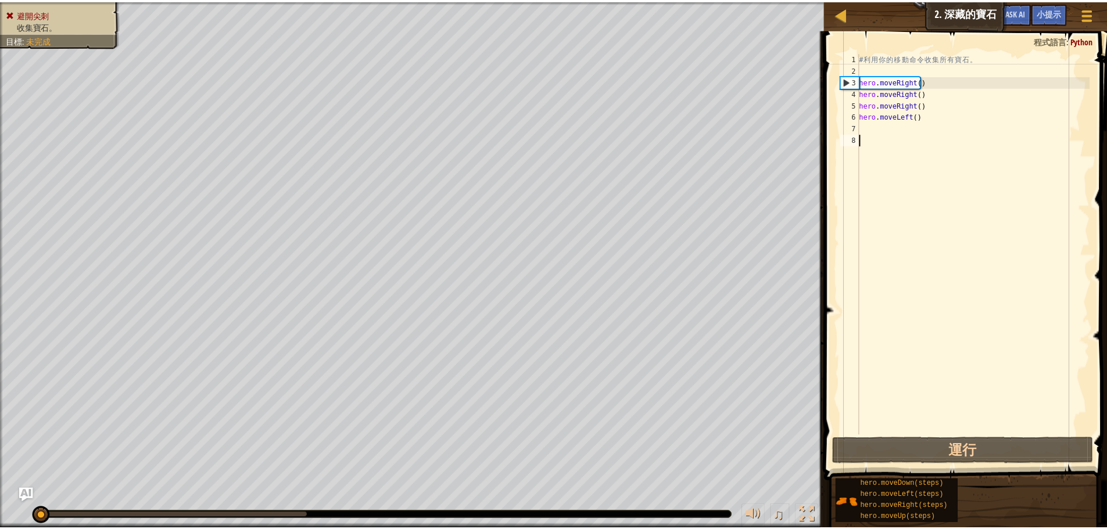
scroll to position [5, 0]
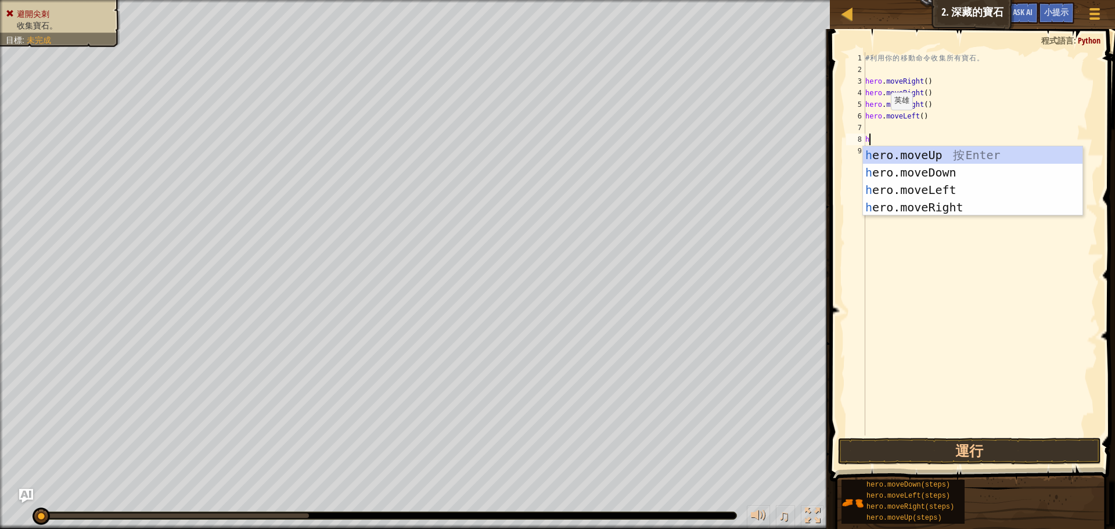
click at [881, 121] on div "# 利 用 你 的 移 動 命 令 收 集 所 有 寶 石 。 hero . moveRight ( ) hero . moveRight ( ) hero …" at bounding box center [980, 255] width 235 height 407
type textarea "hero.moveLeft()"
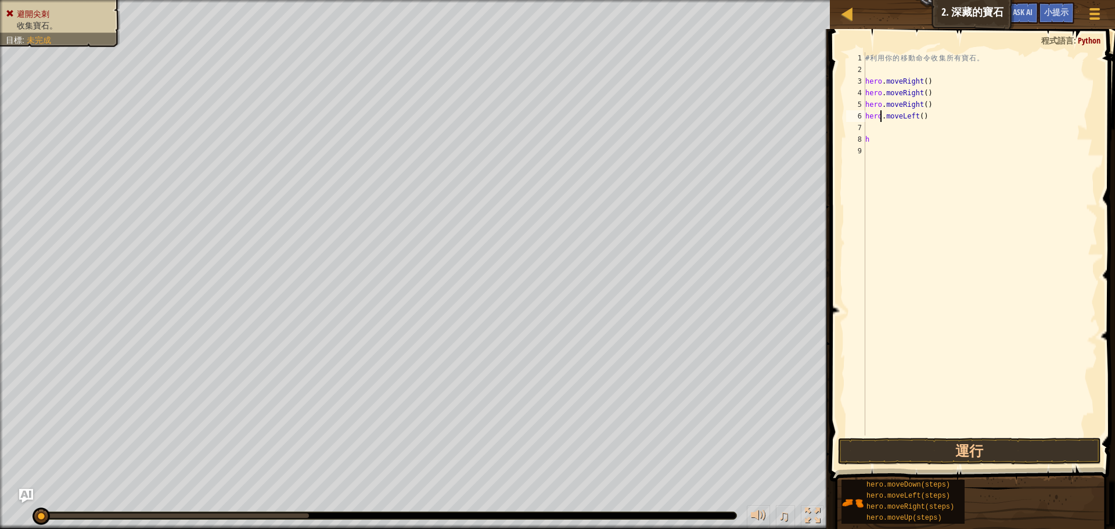
click at [884, 127] on div "# 利 用 你 的 移 動 命 令 收 集 所 有 寶 石 。 hero . moveRight ( ) hero . moveRight ( ) hero …" at bounding box center [980, 255] width 235 height 407
type textarea "h"
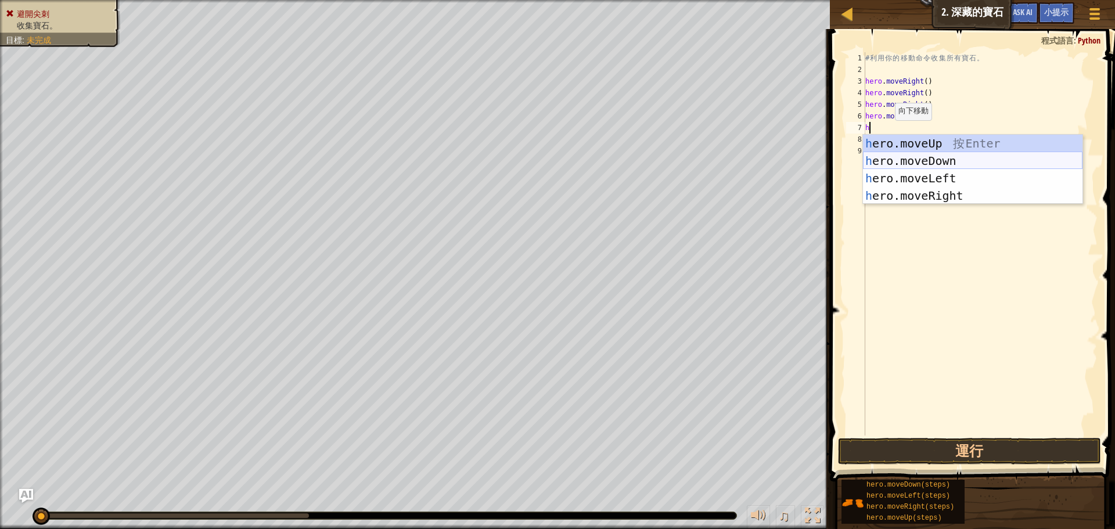
click at [945, 162] on div "h ero.moveUp 按 Enter h ero.moveDown 按 Enter h ero.moveLeft 按 Enter h ero.moveRi…" at bounding box center [973, 187] width 220 height 105
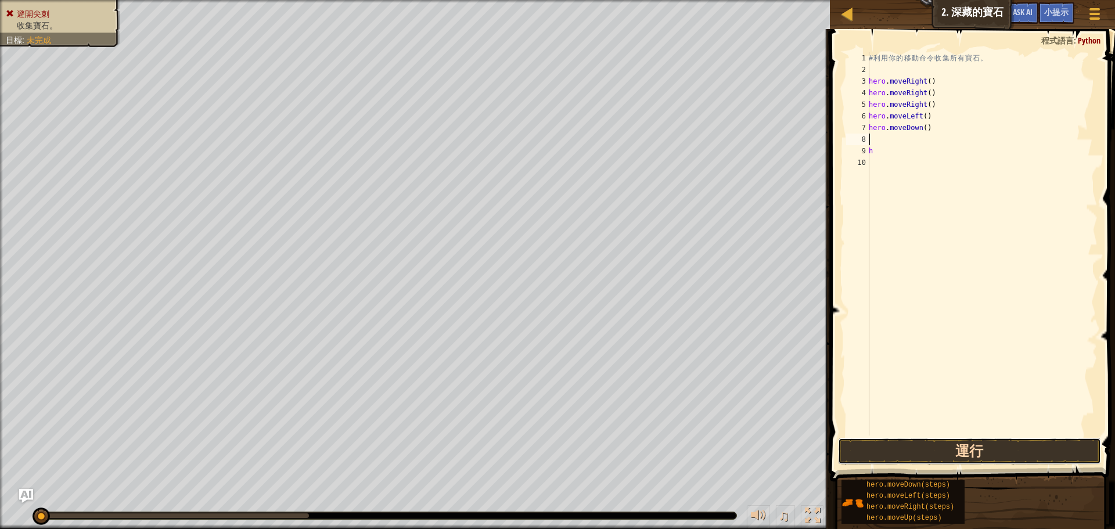
click at [966, 446] on button "運行" at bounding box center [969, 451] width 263 height 27
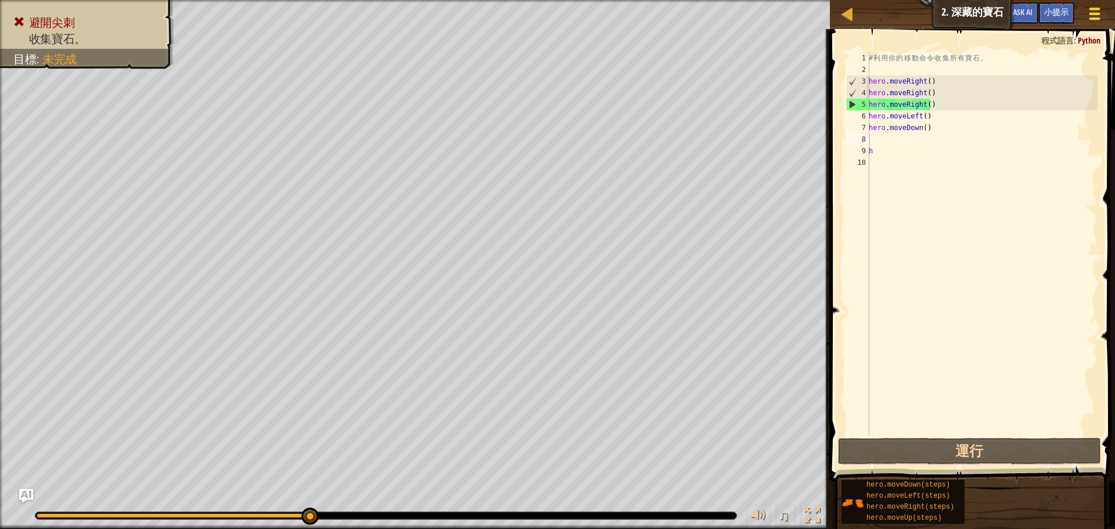
click at [1090, 7] on div at bounding box center [1095, 13] width 16 height 17
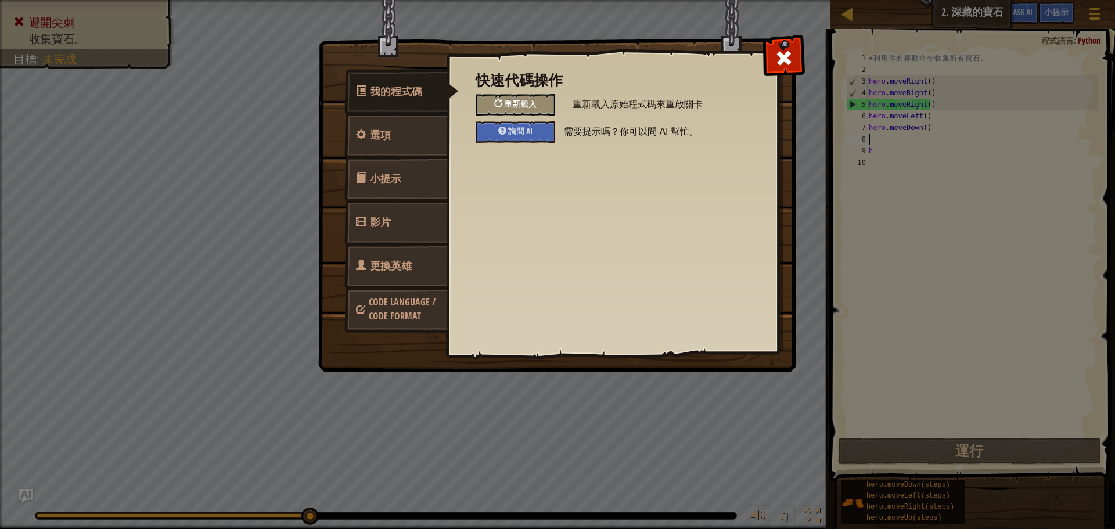
click at [534, 106] on span "重新載入" at bounding box center [520, 103] width 33 height 11
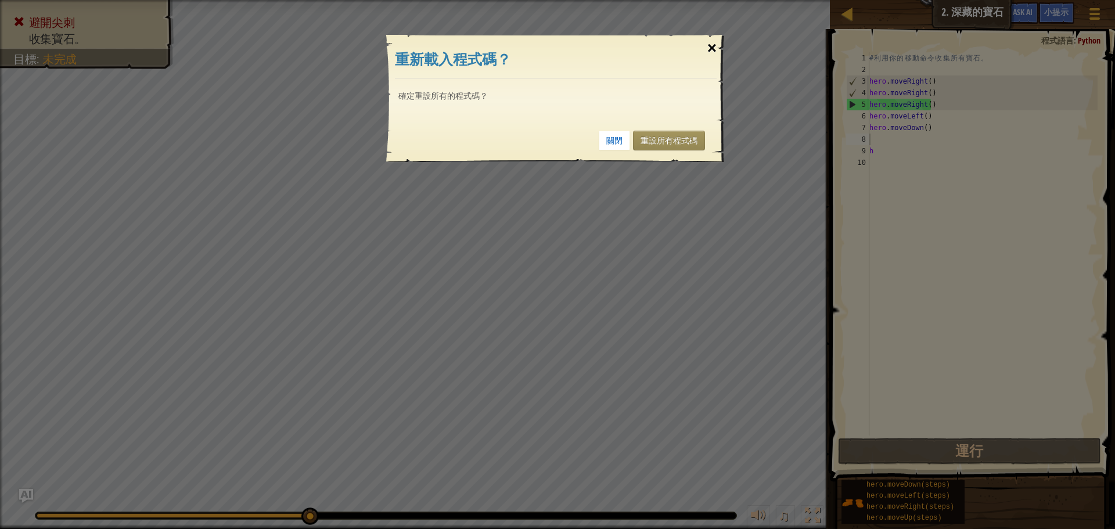
click at [709, 52] on div "×" at bounding box center [712, 48] width 27 height 34
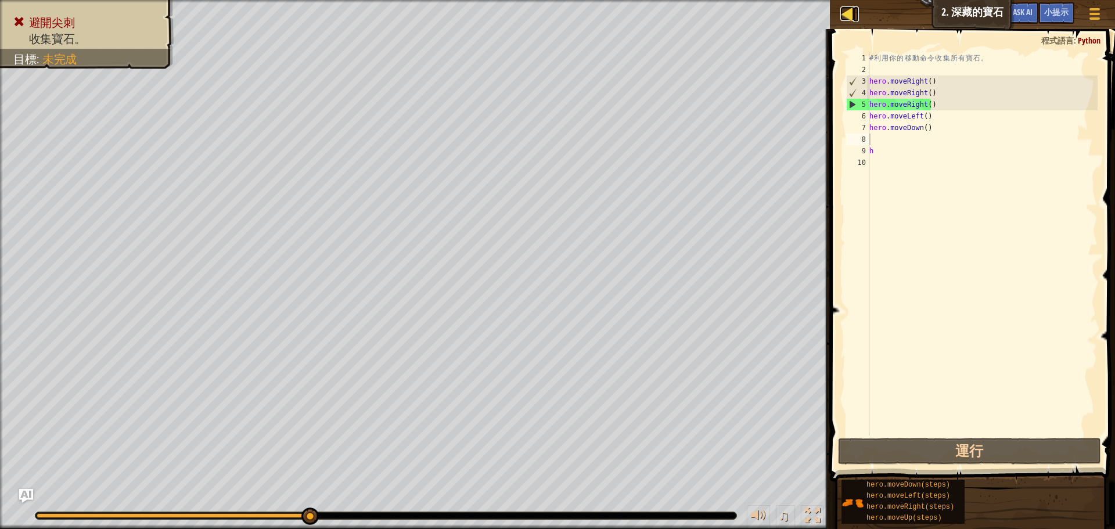
click at [841, 21] on div at bounding box center [848, 13] width 15 height 15
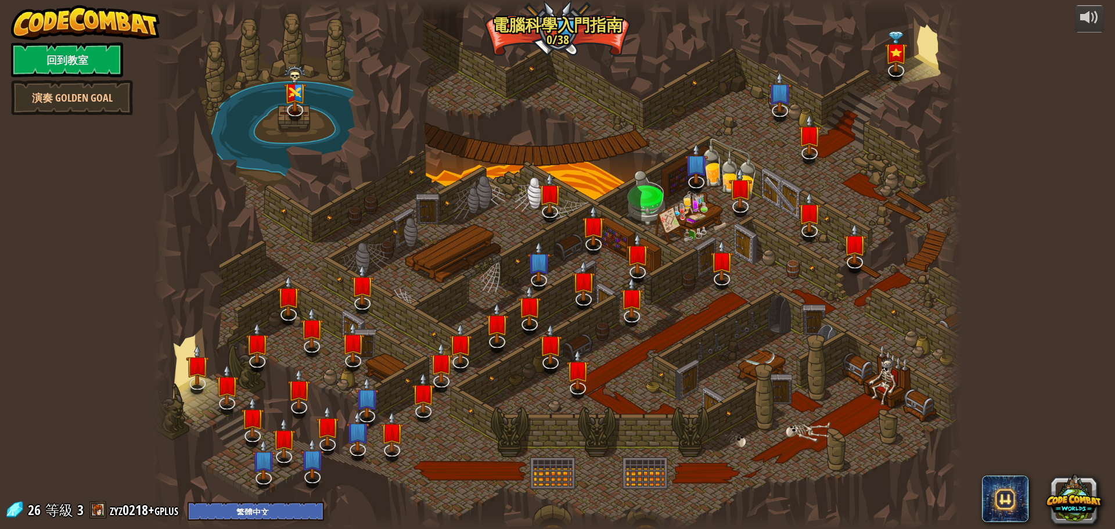
select select "zh-HANT"
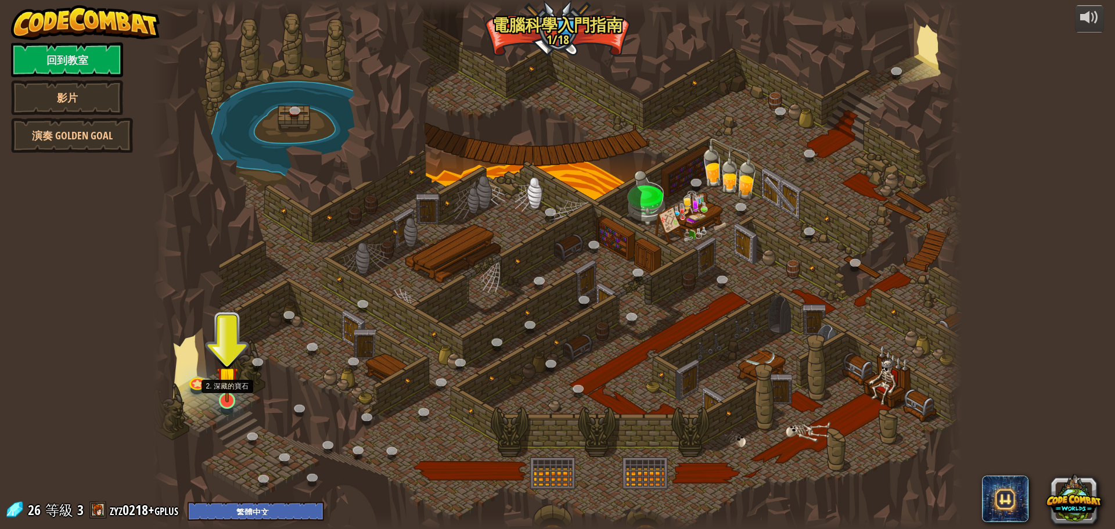
click at [231, 397] on img at bounding box center [227, 377] width 21 height 49
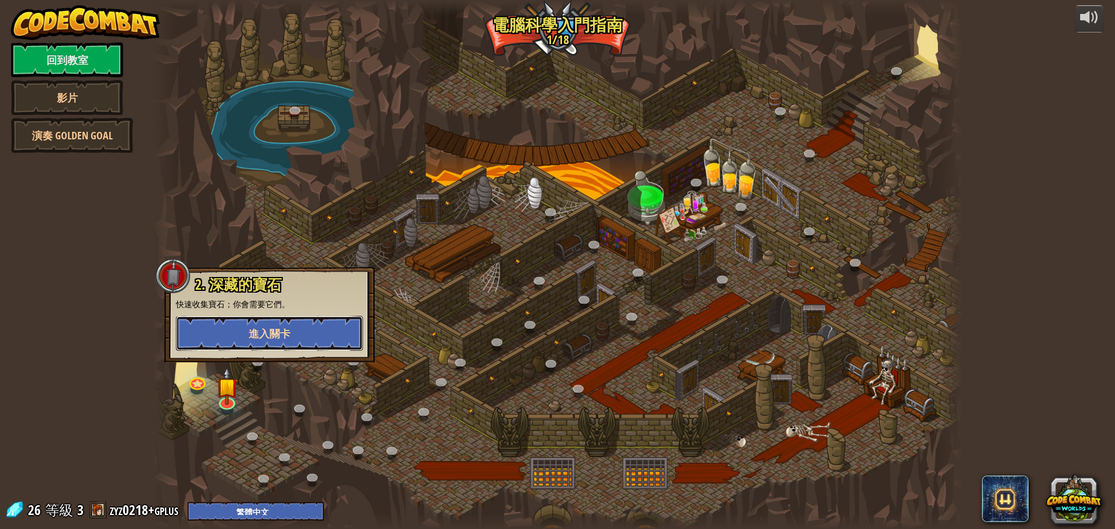
click at [255, 331] on span "進入關卡" at bounding box center [270, 333] width 42 height 15
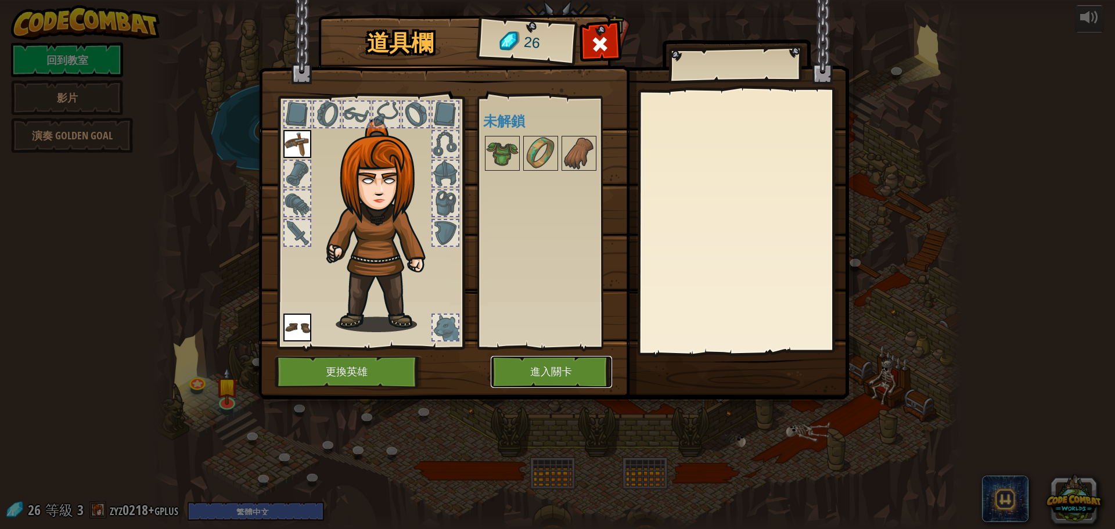
click at [538, 367] on button "進入關卡" at bounding box center [551, 372] width 121 height 32
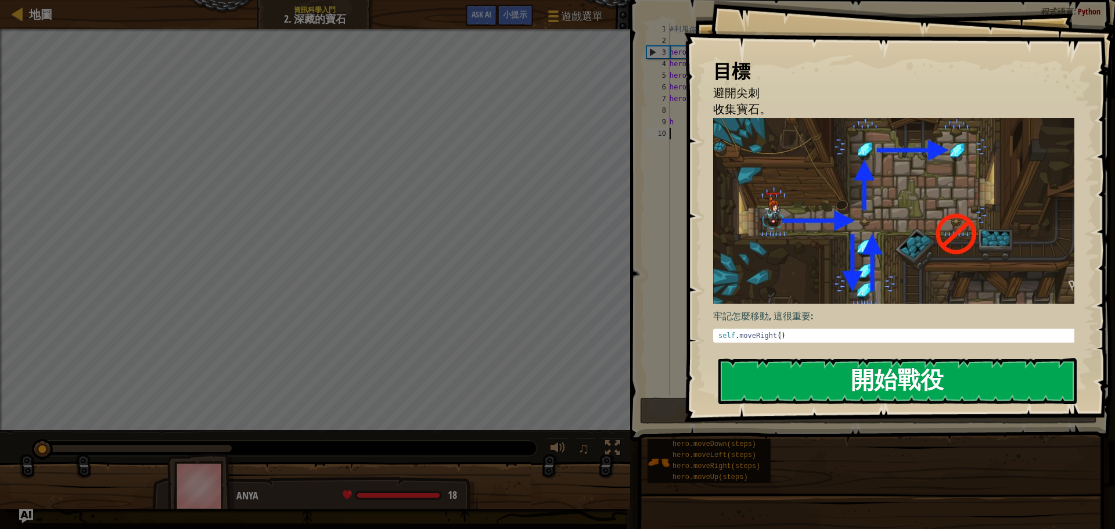
click at [887, 390] on button "開始戰役" at bounding box center [898, 381] width 358 height 46
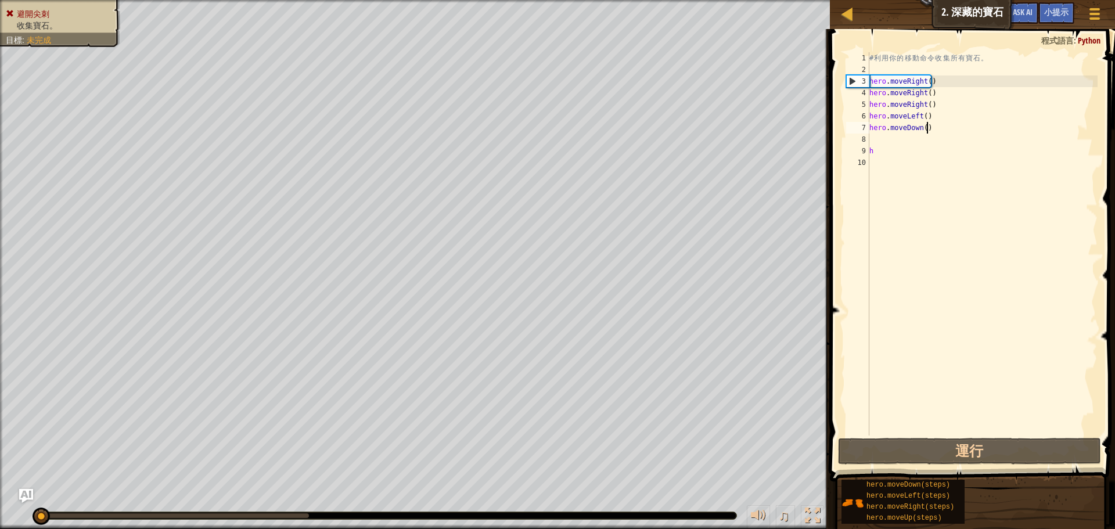
click at [928, 133] on div "# 利 用 你 的 移 動 命 令 收 集 所 有 寶 石 。 hero . moveRight ( ) hero . moveRight ( ) hero …" at bounding box center [982, 255] width 231 height 407
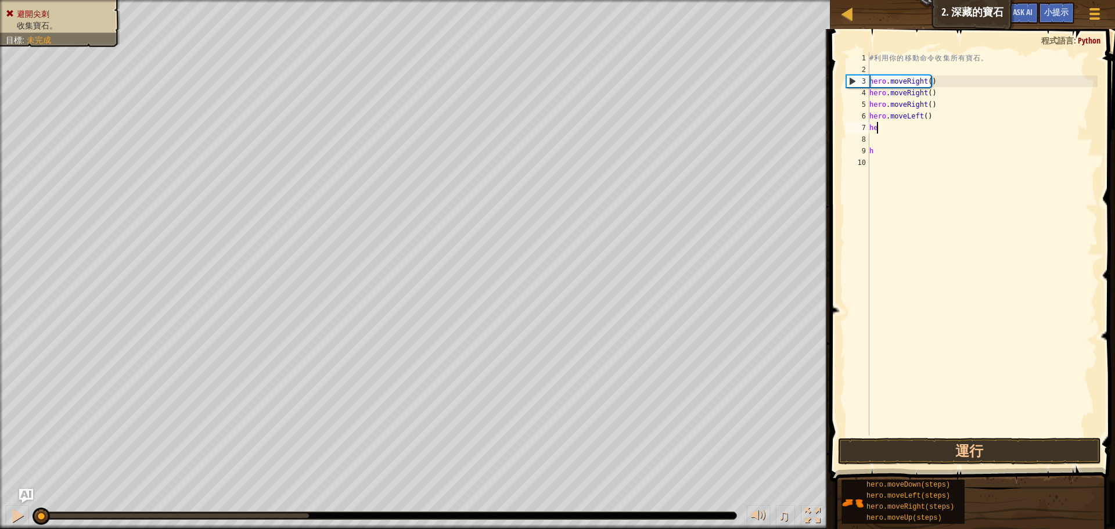
type textarea "h"
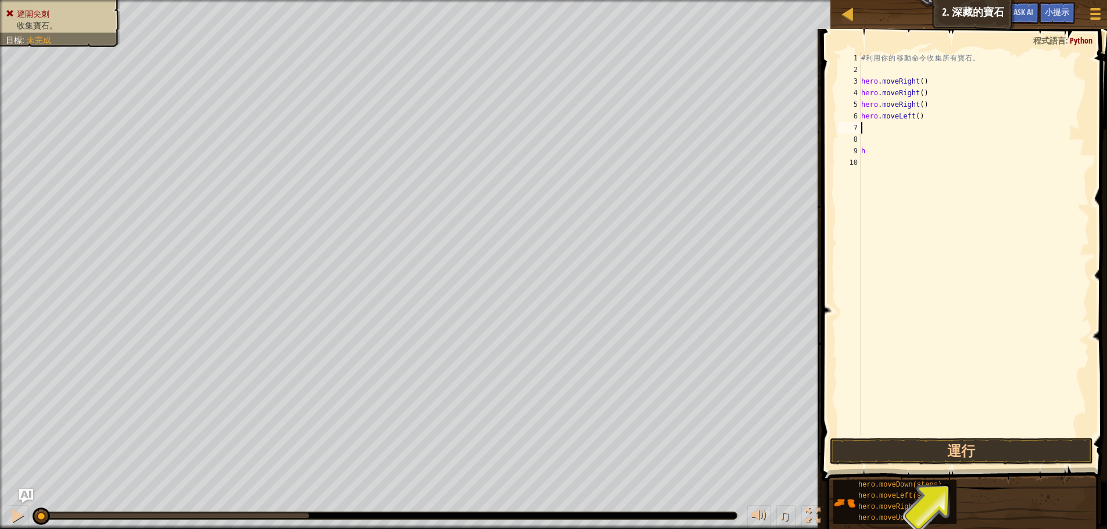
click at [956, 117] on div "# 利 用 你 的 移 動 命 令 收 集 所 有 寶 石 。 hero . moveRight ( ) hero . moveRight ( ) hero …" at bounding box center [974, 255] width 231 height 407
type textarea "h"
click at [923, 110] on div "# 利 用 你 的 移 動 命 令 收 集 所 有 寶 石 。 hero . moveRight ( ) hero . moveRight ( ) hero …" at bounding box center [974, 255] width 231 height 407
type textarea "h"
click at [931, 92] on div "# 利 用 你 的 移 動 命 令 收 集 所 有 寶 石 。 hero . moveRight ( ) hero . moveRight ( h" at bounding box center [974, 255] width 231 height 407
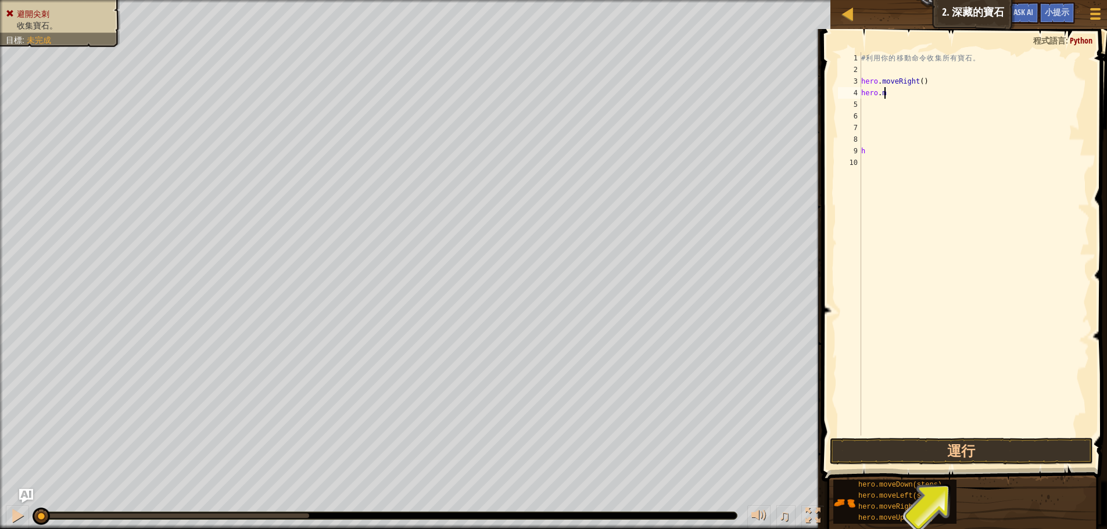
type textarea "h"
click at [931, 82] on div "# 利 用 你 的 移 動 命 令 收 集 所 有 寶 石 。 hero . moveRight ( h" at bounding box center [974, 255] width 231 height 407
type textarea "h"
click at [896, 153] on div "# 利 用 你 的 移 動 命 令 收 集 所 有 寶 石 。 h" at bounding box center [974, 255] width 231 height 407
type textarea "h"
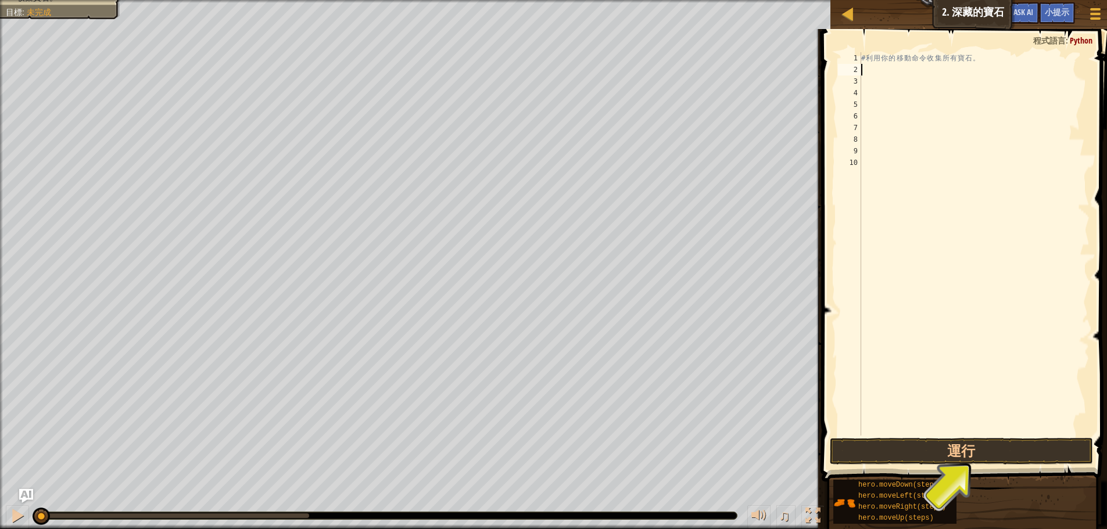
click at [883, 74] on div "# 利 用 你 的 移 動 命 令 收 集 所 有 寶 石 。" at bounding box center [974, 255] width 231 height 407
type textarea "h"
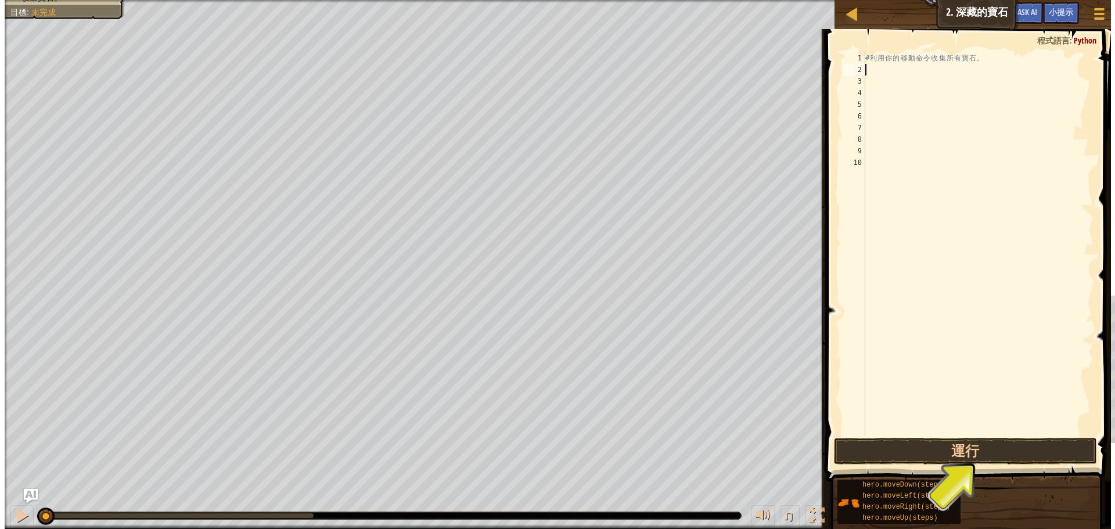
scroll to position [5, 0]
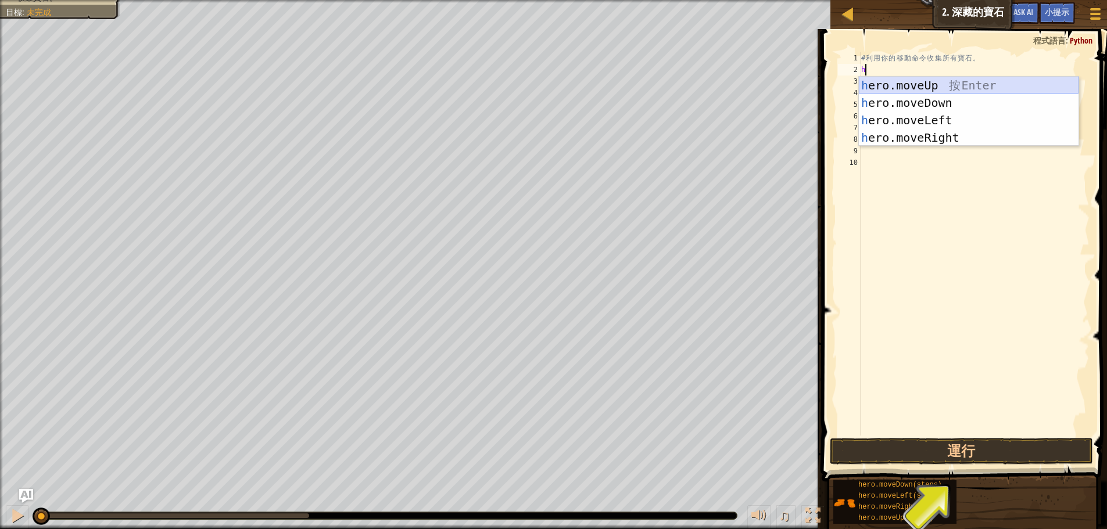
click at [949, 85] on div "h ero.moveUp 按 Enter h ero.moveDown 按 Enter h ero.moveLeft 按 Enter h ero.moveRi…" at bounding box center [969, 129] width 220 height 105
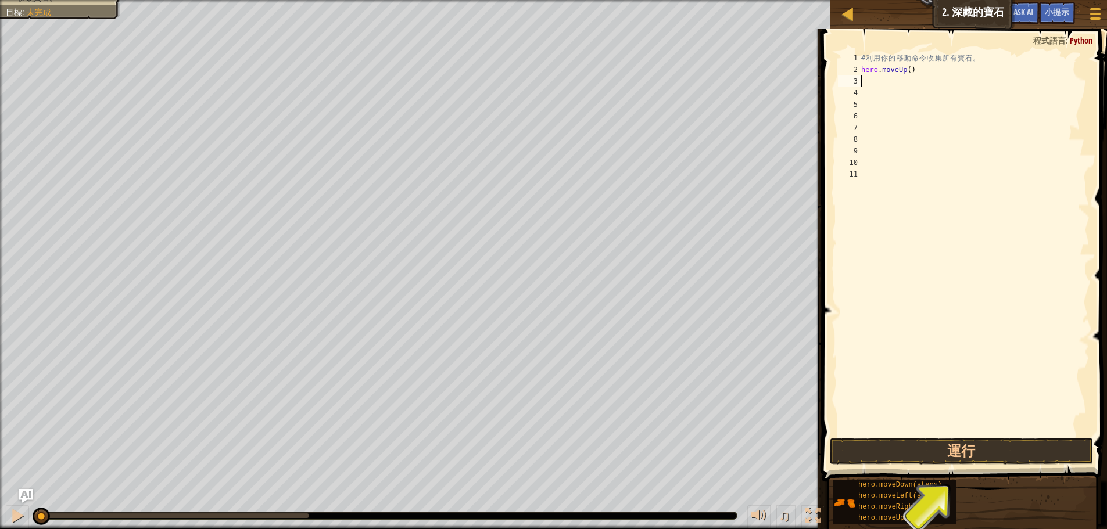
type textarea "h"
